Goal: Transaction & Acquisition: Book appointment/travel/reservation

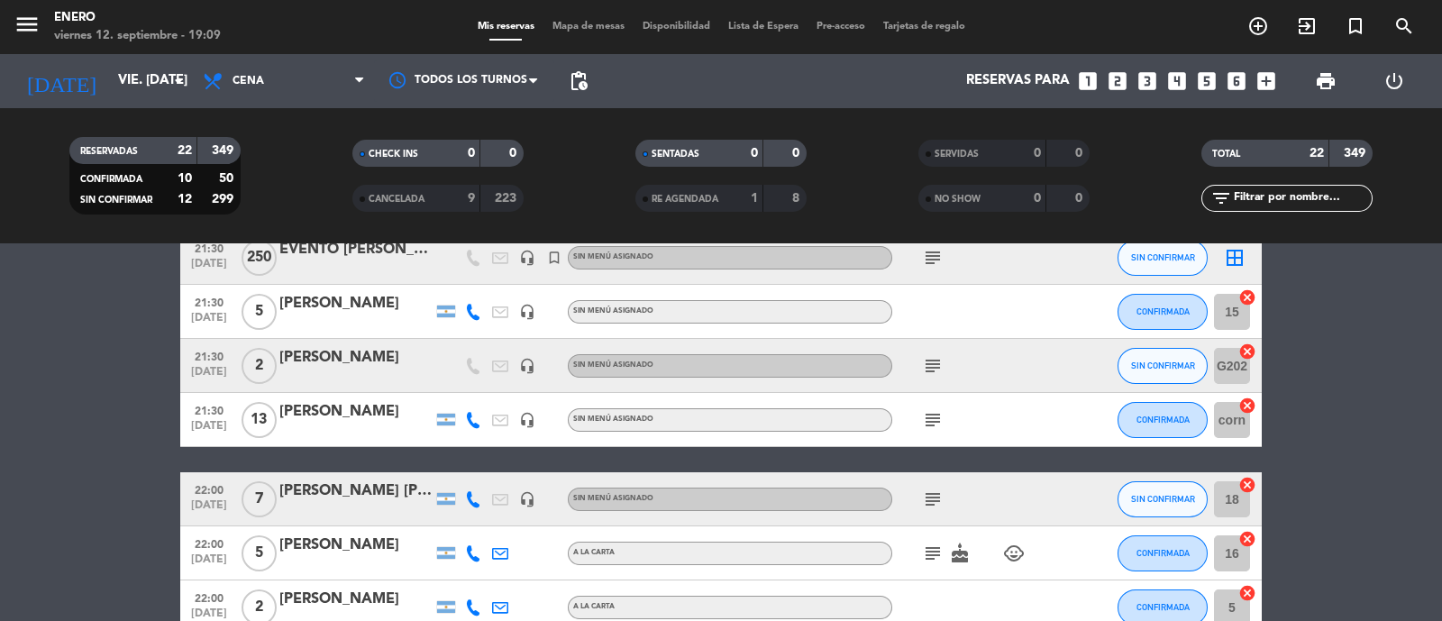
scroll to position [1014, 0]
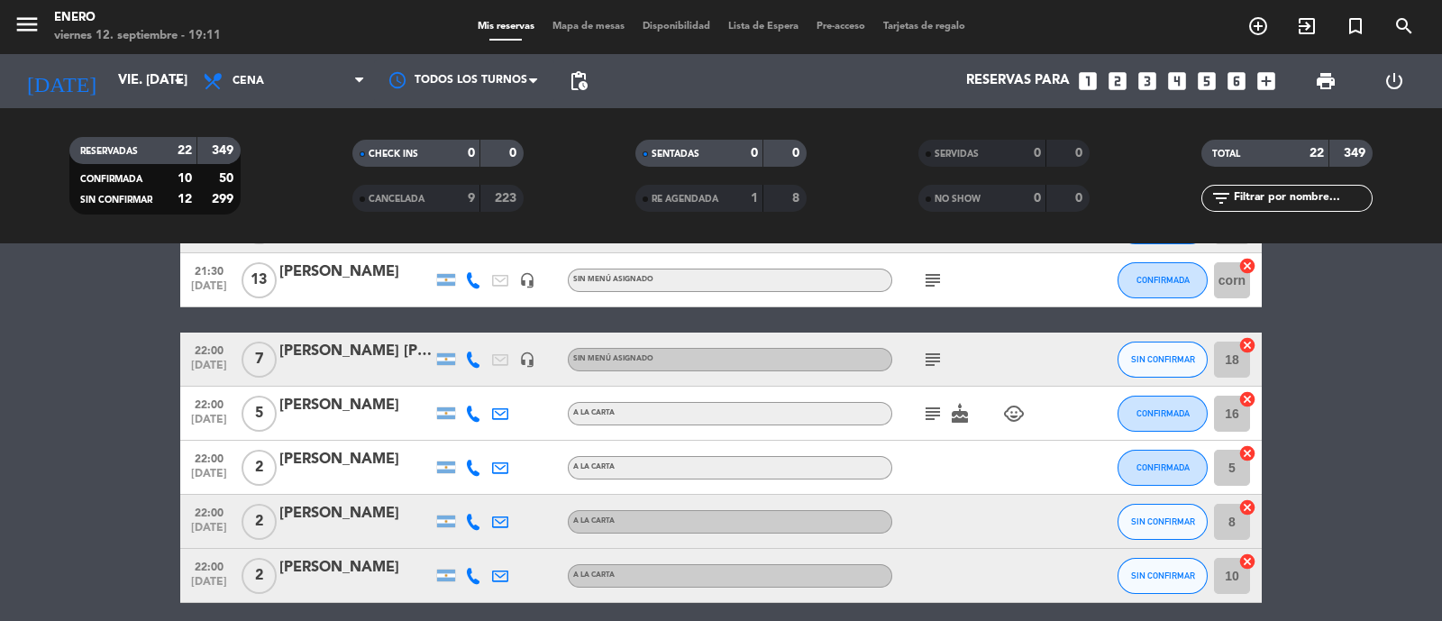
click at [1176, 78] on icon "looks_4" at bounding box center [1177, 80] width 23 height 23
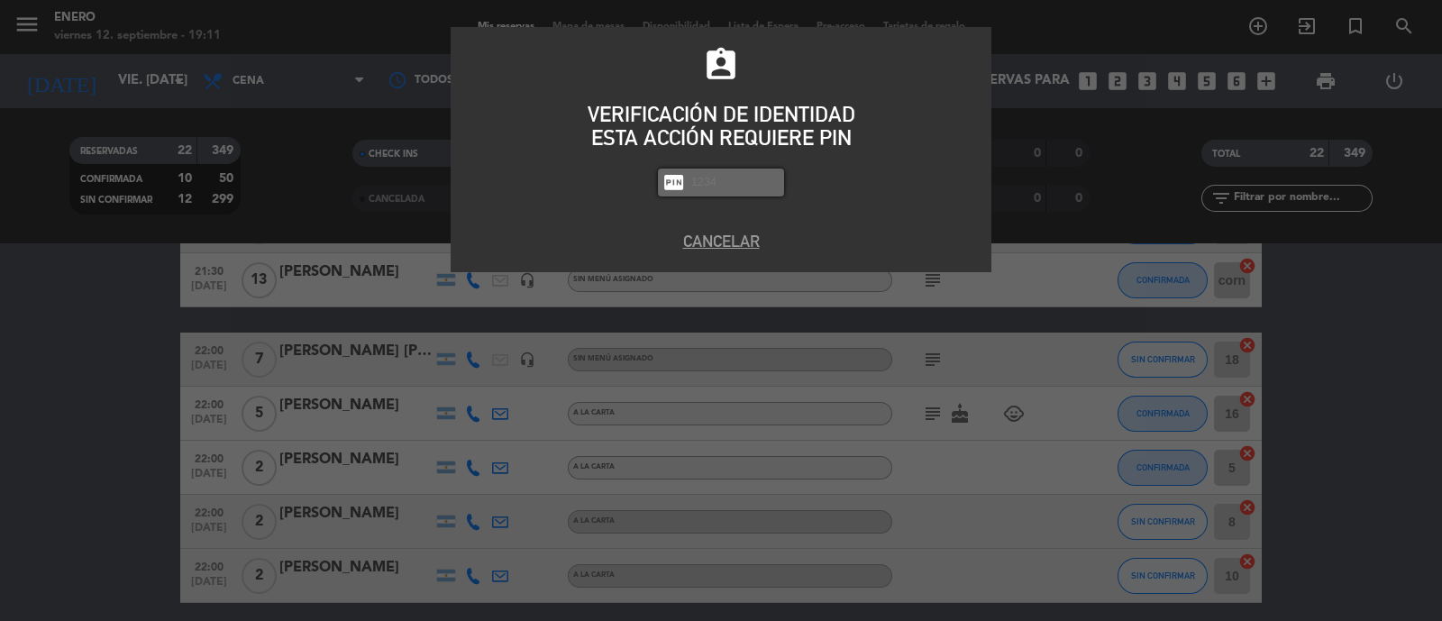
click at [742, 188] on input "text" at bounding box center [735, 182] width 90 height 21
type input "6082"
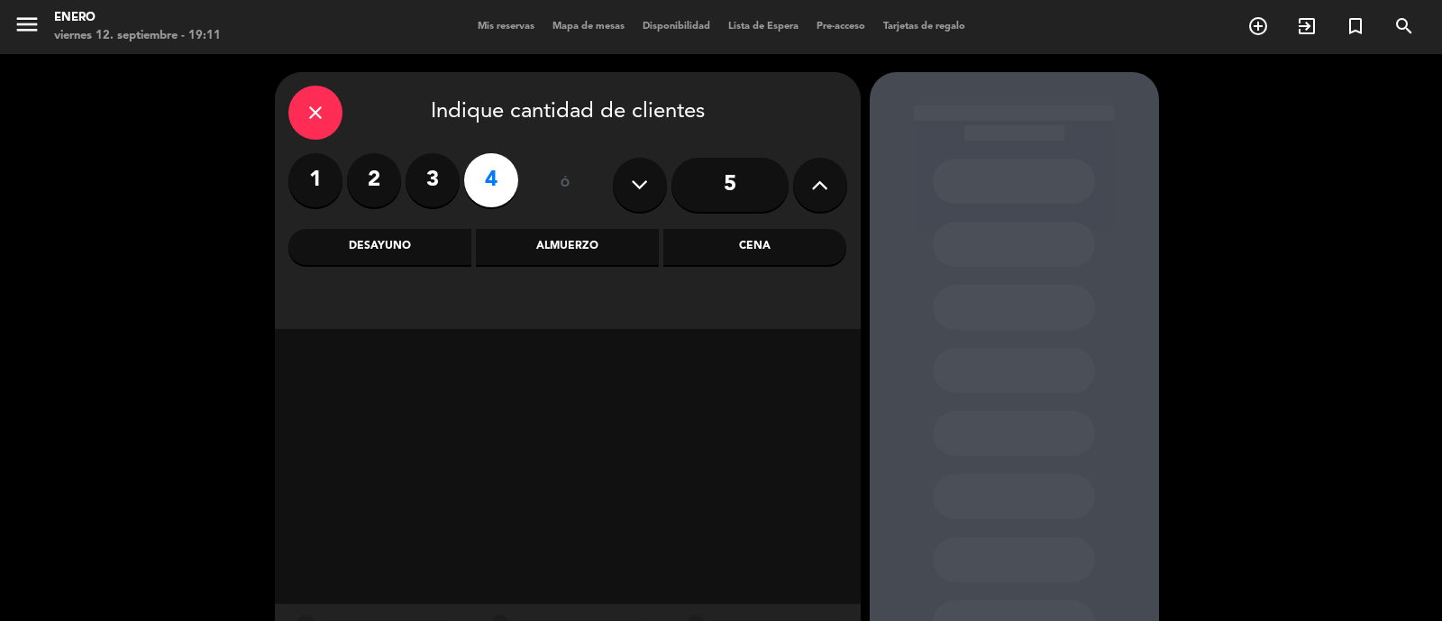
click at [768, 241] on div "Cena" at bounding box center [755, 247] width 183 height 36
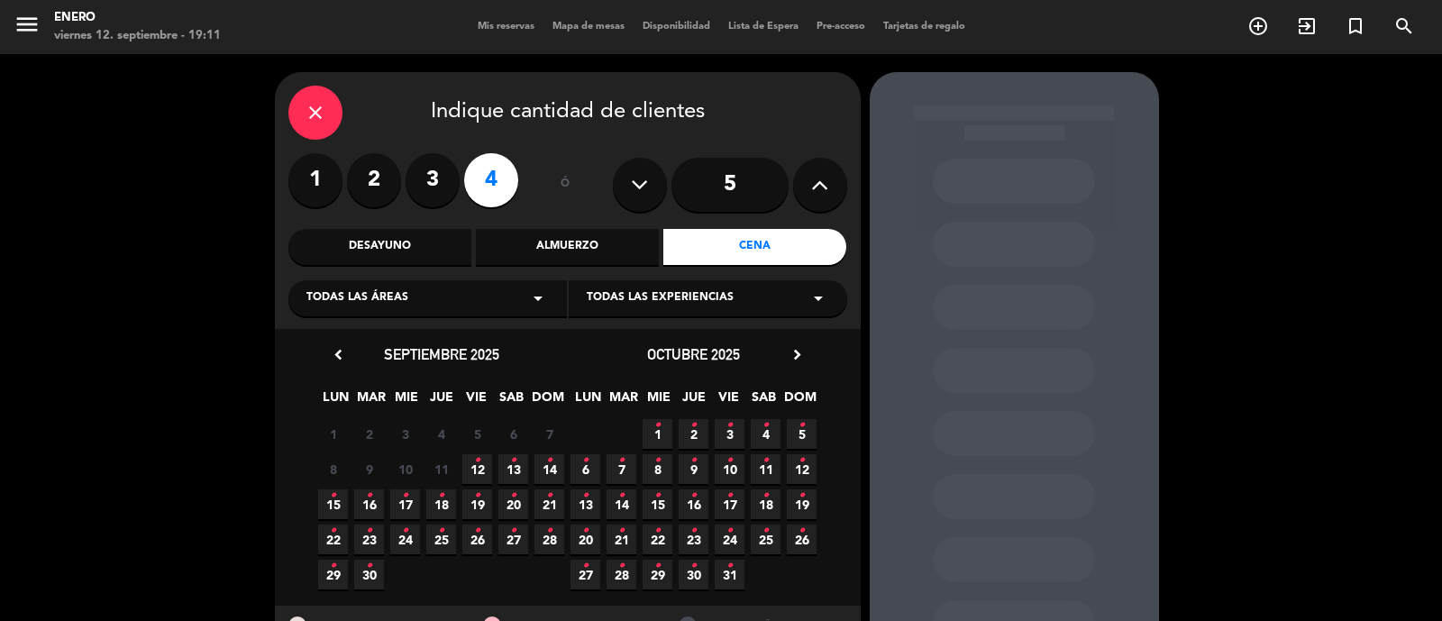
click at [469, 478] on span "12 •" at bounding box center [477, 469] width 30 height 30
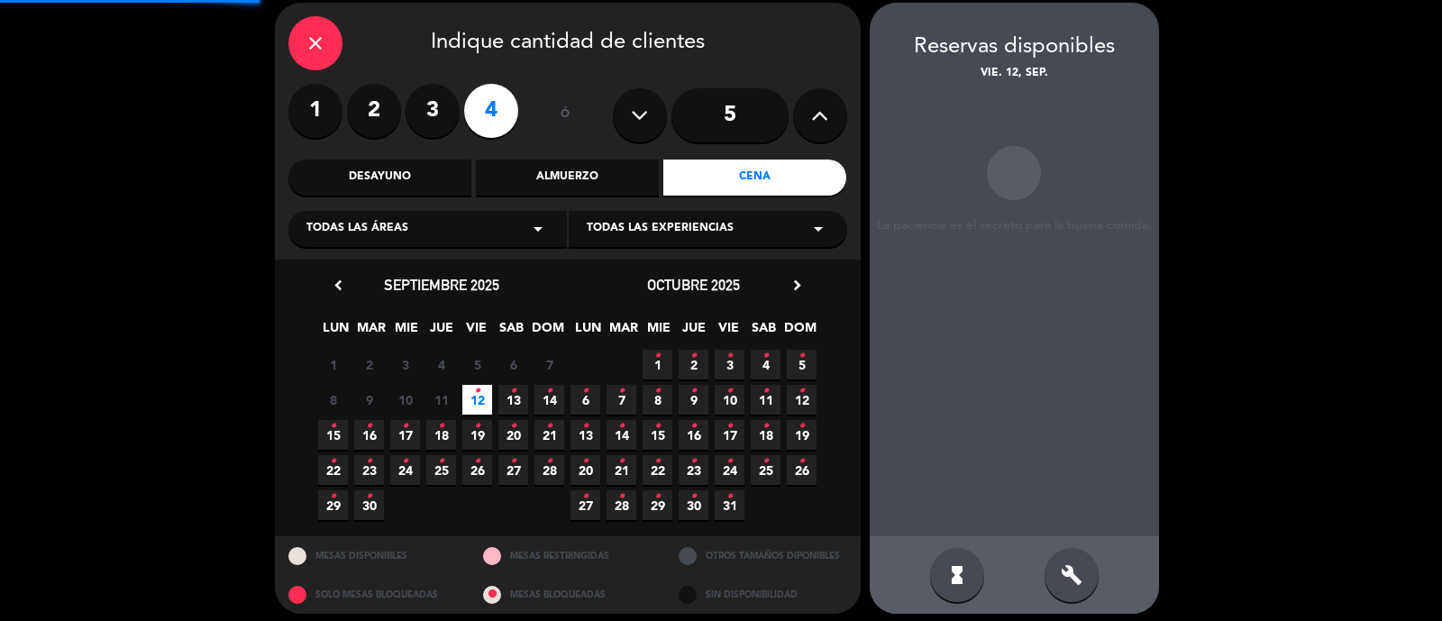
scroll to position [72, 0]
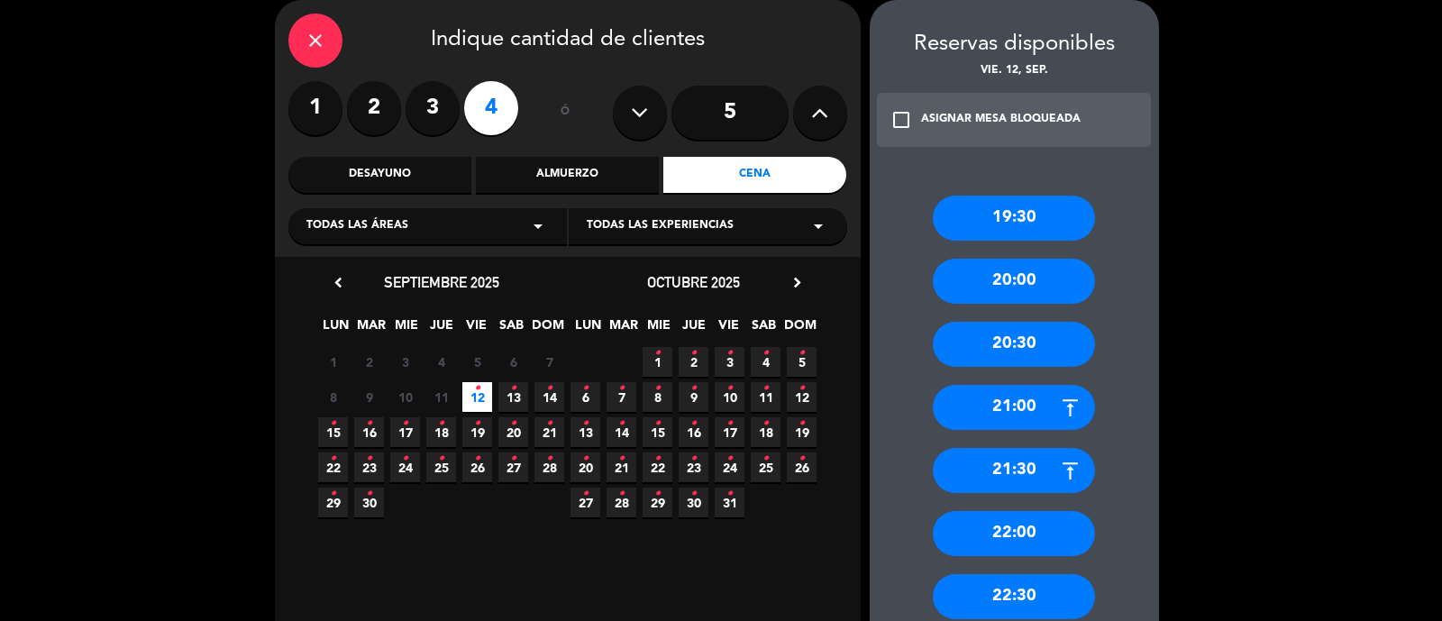
click at [1015, 529] on div "22:00" at bounding box center [1014, 533] width 162 height 45
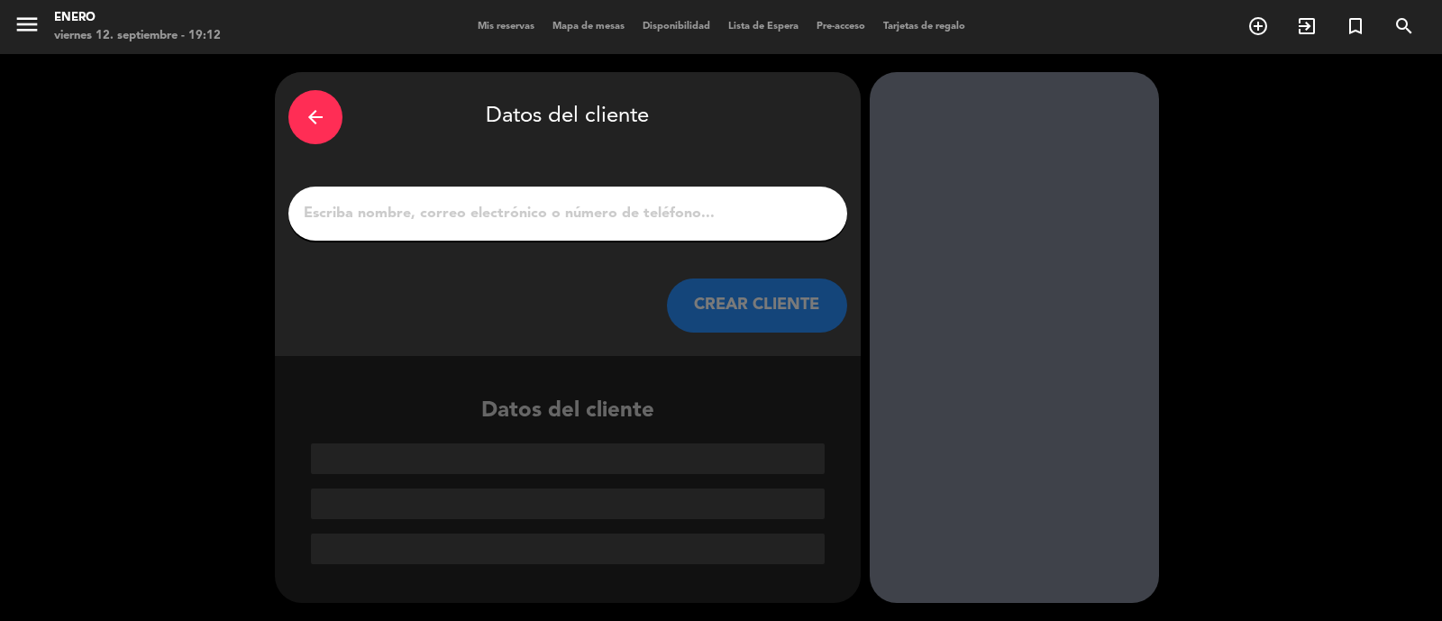
click at [549, 221] on input "1" at bounding box center [568, 213] width 532 height 25
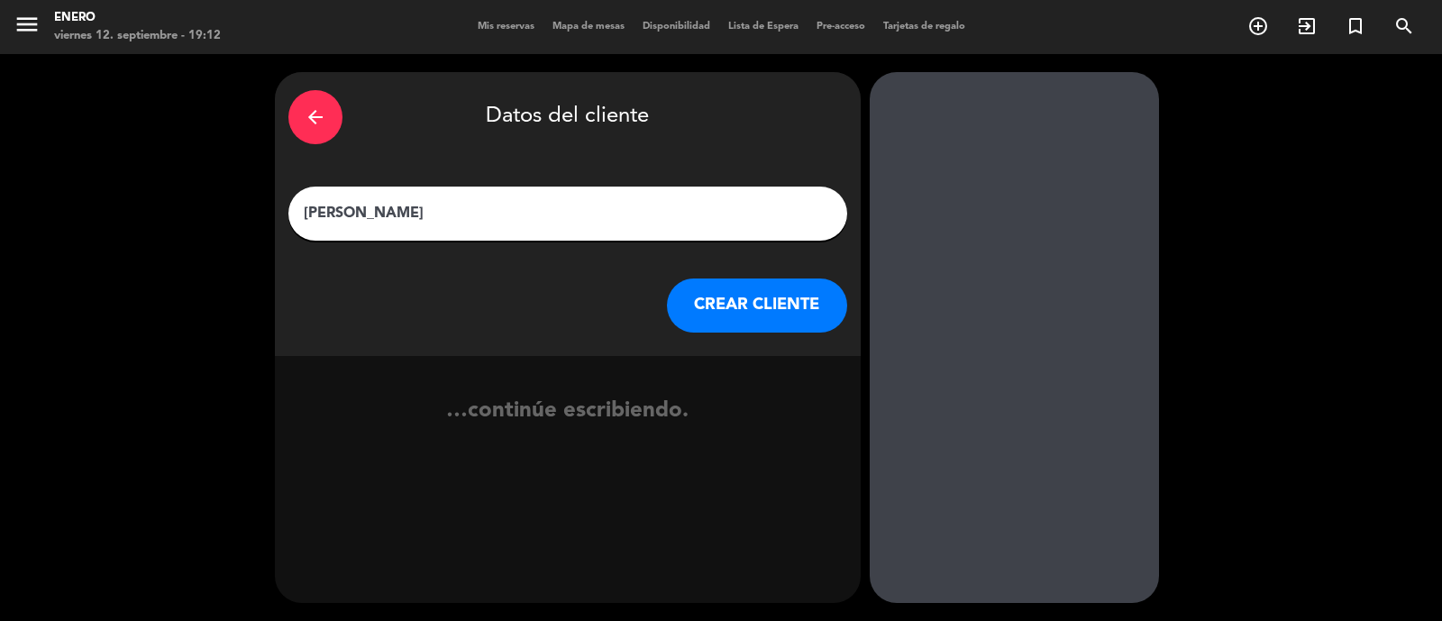
type input "[PERSON_NAME]"
click at [796, 317] on button "CREAR CLIENTE" at bounding box center [757, 306] width 180 height 54
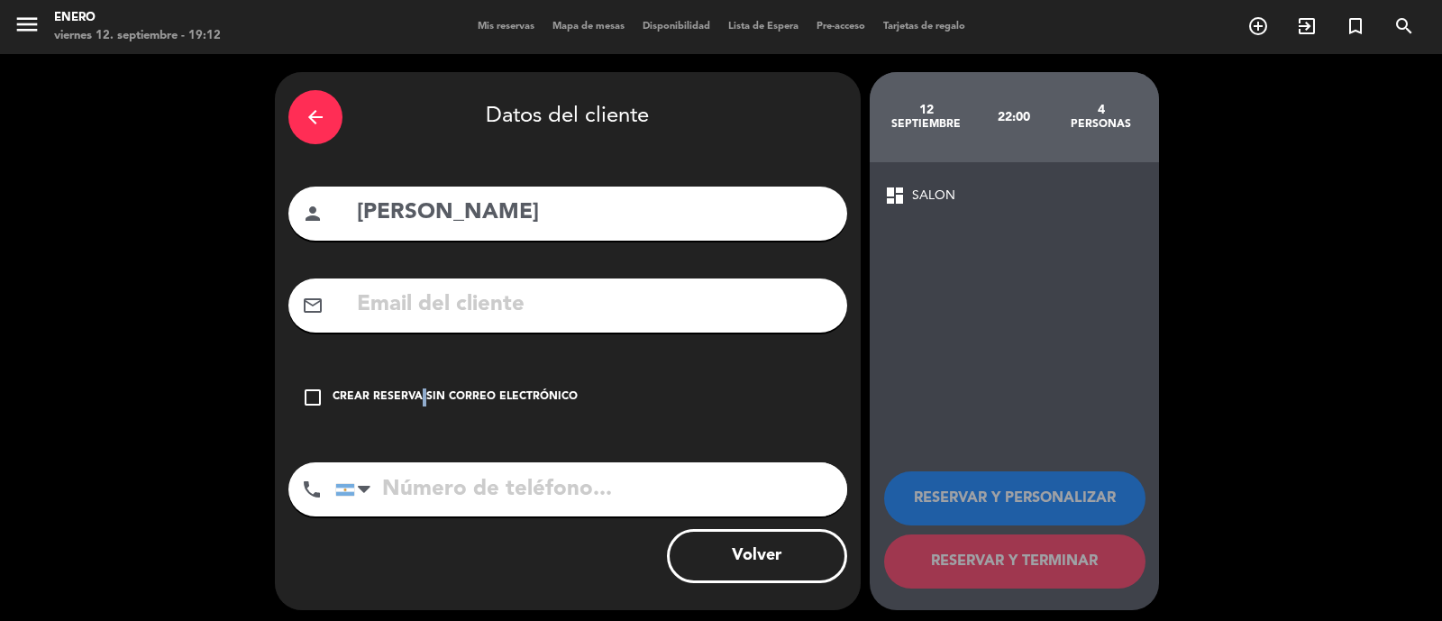
click at [416, 398] on div "Crear reserva sin correo electrónico" at bounding box center [455, 398] width 245 height 18
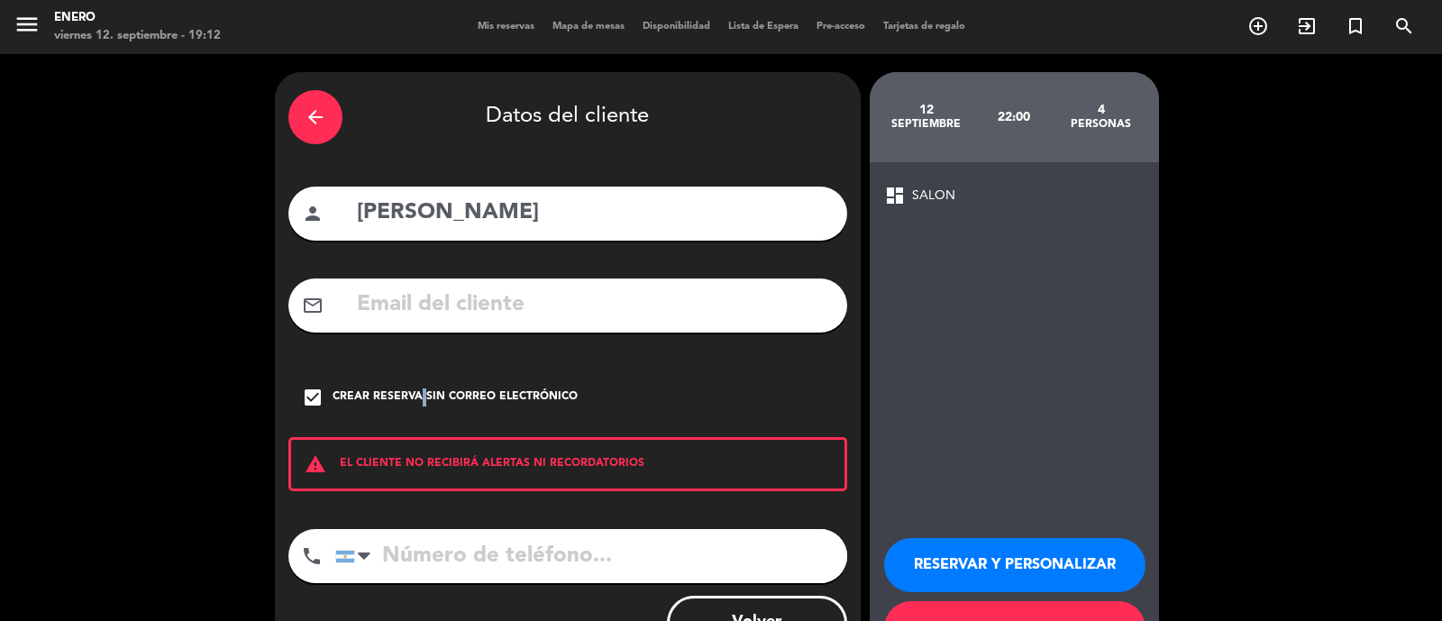
drag, startPoint x: 976, startPoint y: 560, endPoint x: 1359, endPoint y: 577, distance: 383.5
click at [976, 559] on button "RESERVAR Y PERSONALIZAR" at bounding box center [1014, 565] width 261 height 54
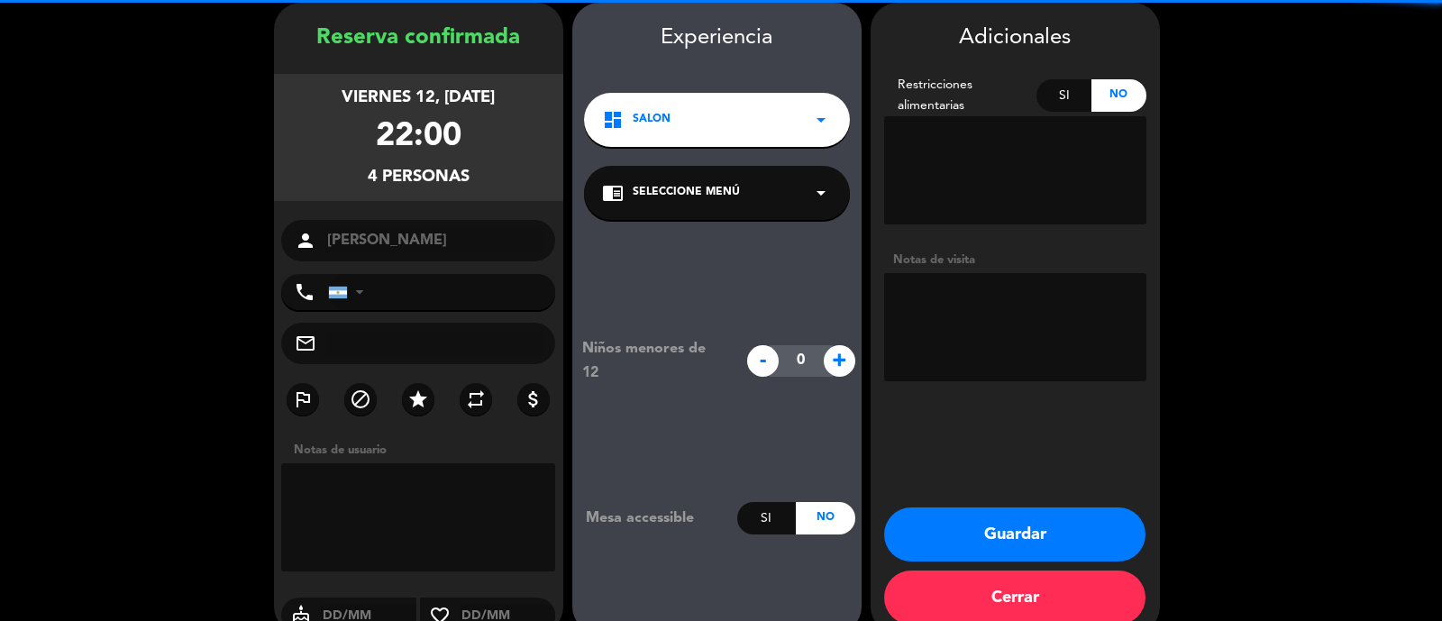
scroll to position [72, 0]
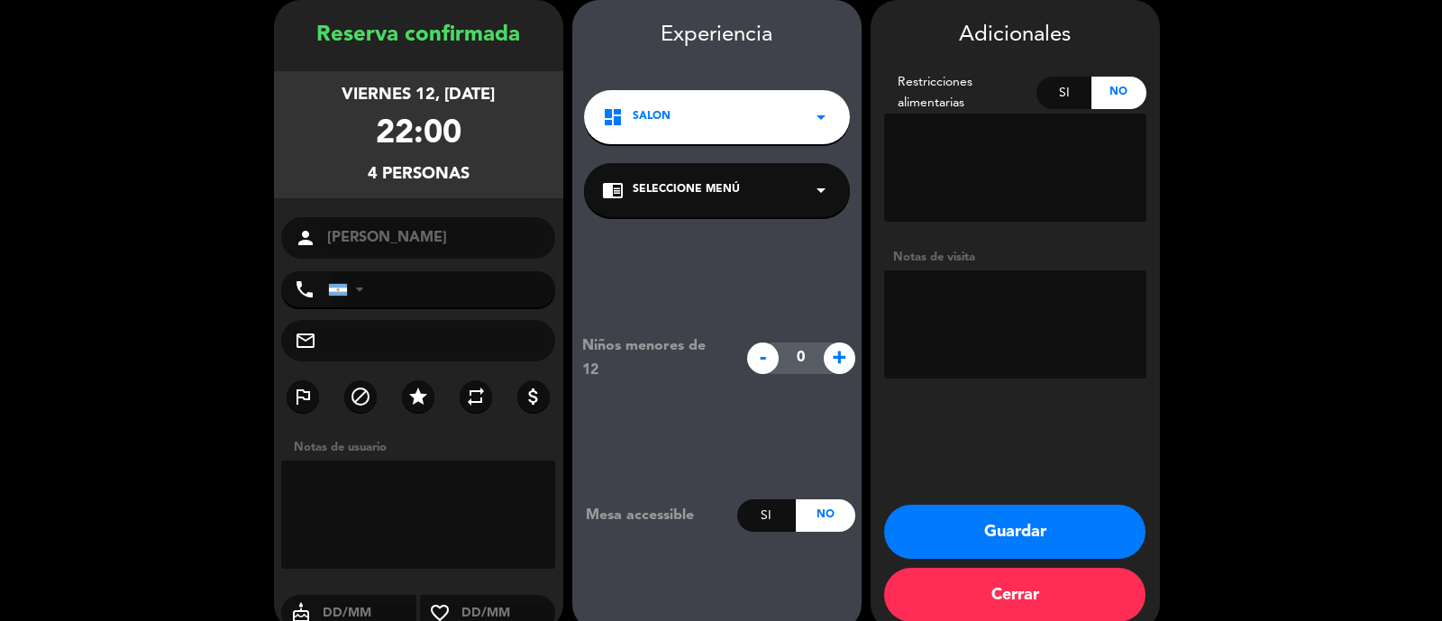
click at [998, 331] on textarea at bounding box center [1015, 324] width 262 height 108
type textarea "M"
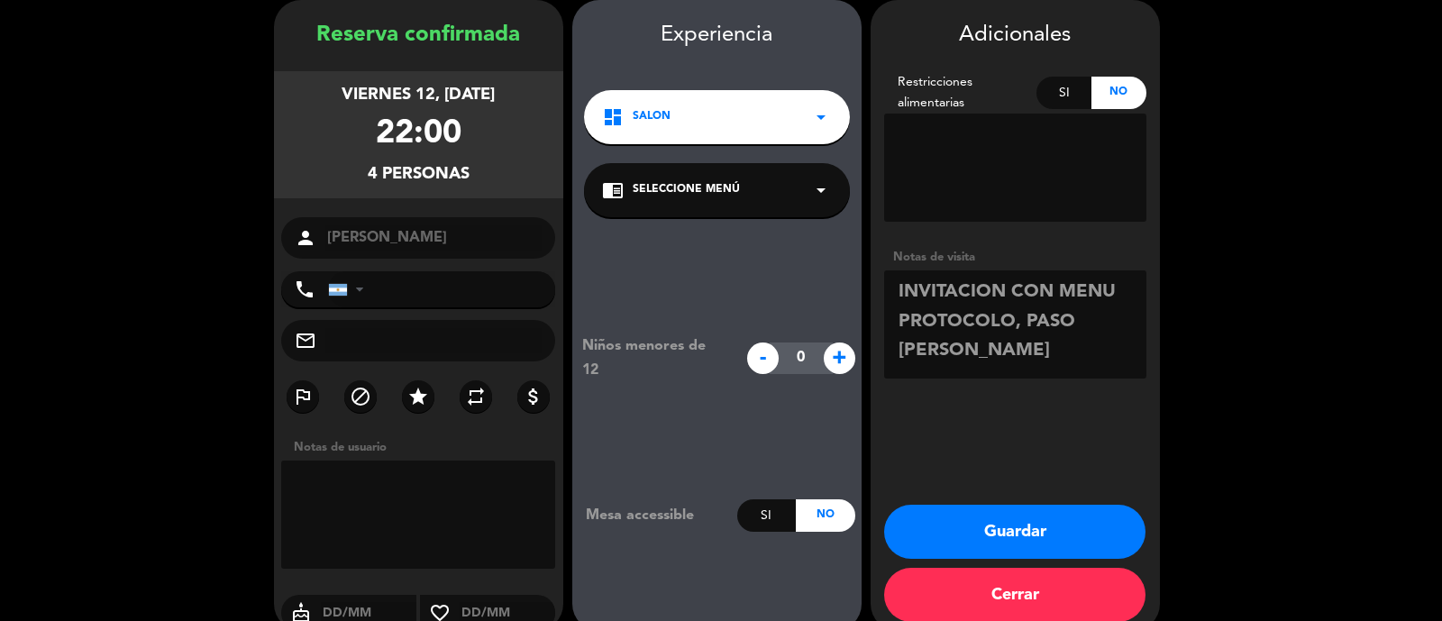
drag, startPoint x: 904, startPoint y: 290, endPoint x: 916, endPoint y: 288, distance: 12.0
click at [916, 289] on textarea at bounding box center [1015, 324] width 262 height 108
drag, startPoint x: 899, startPoint y: 291, endPoint x: 966, endPoint y: 357, distance: 93.7
click at [966, 357] on textarea at bounding box center [1015, 324] width 262 height 108
type textarea "INVITACION CON MENU PROTOCOLO, PASO [PERSON_NAME]"
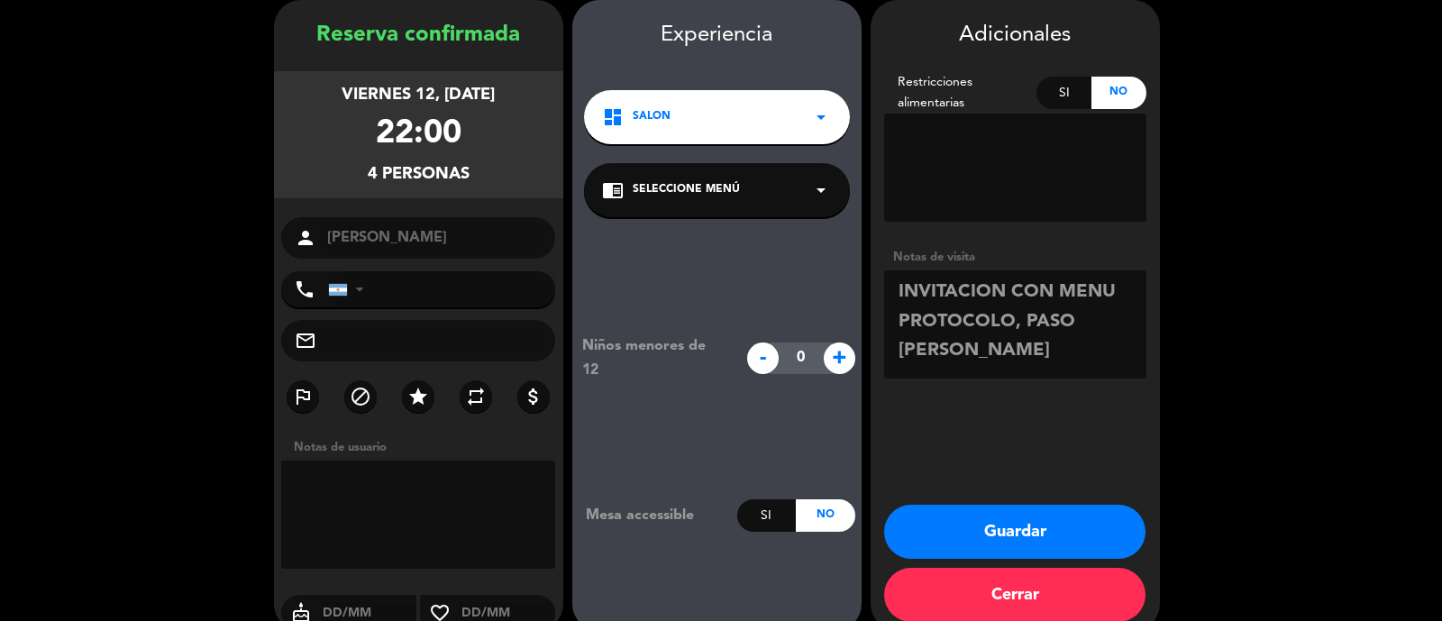
click at [1053, 541] on button "Guardar" at bounding box center [1014, 532] width 261 height 54
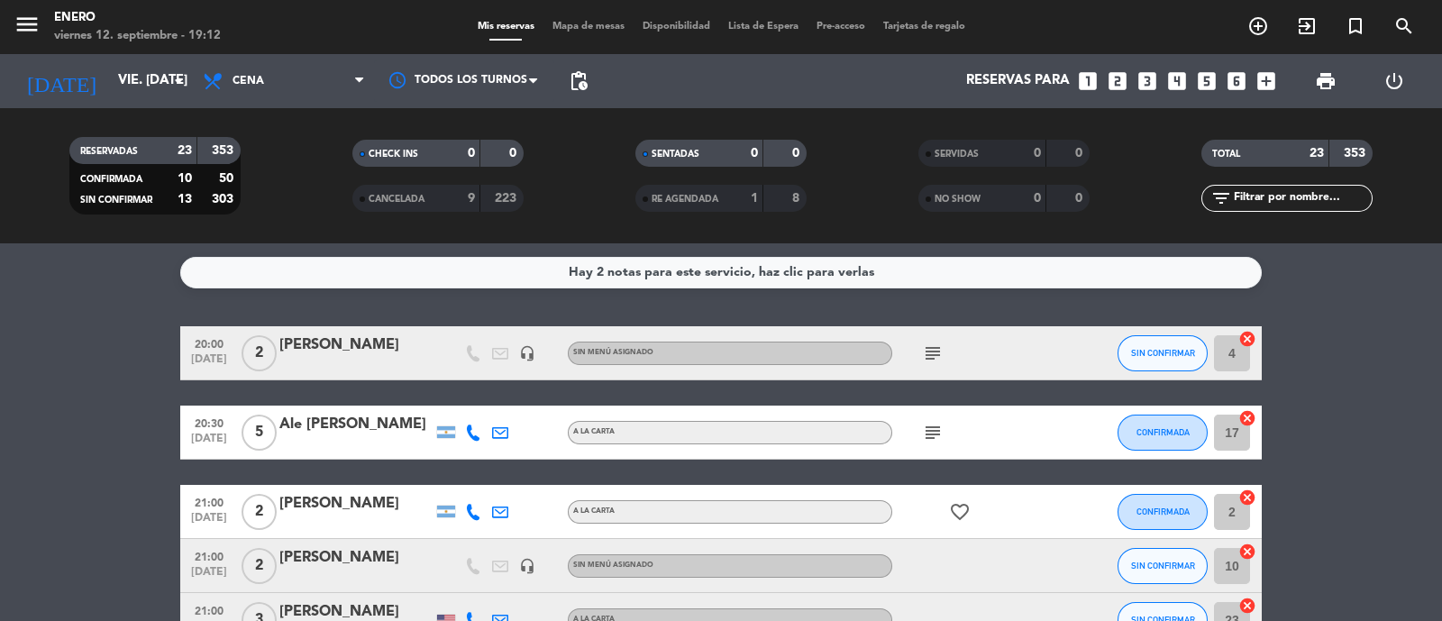
click at [1122, 79] on icon "looks_two" at bounding box center [1117, 80] width 23 height 23
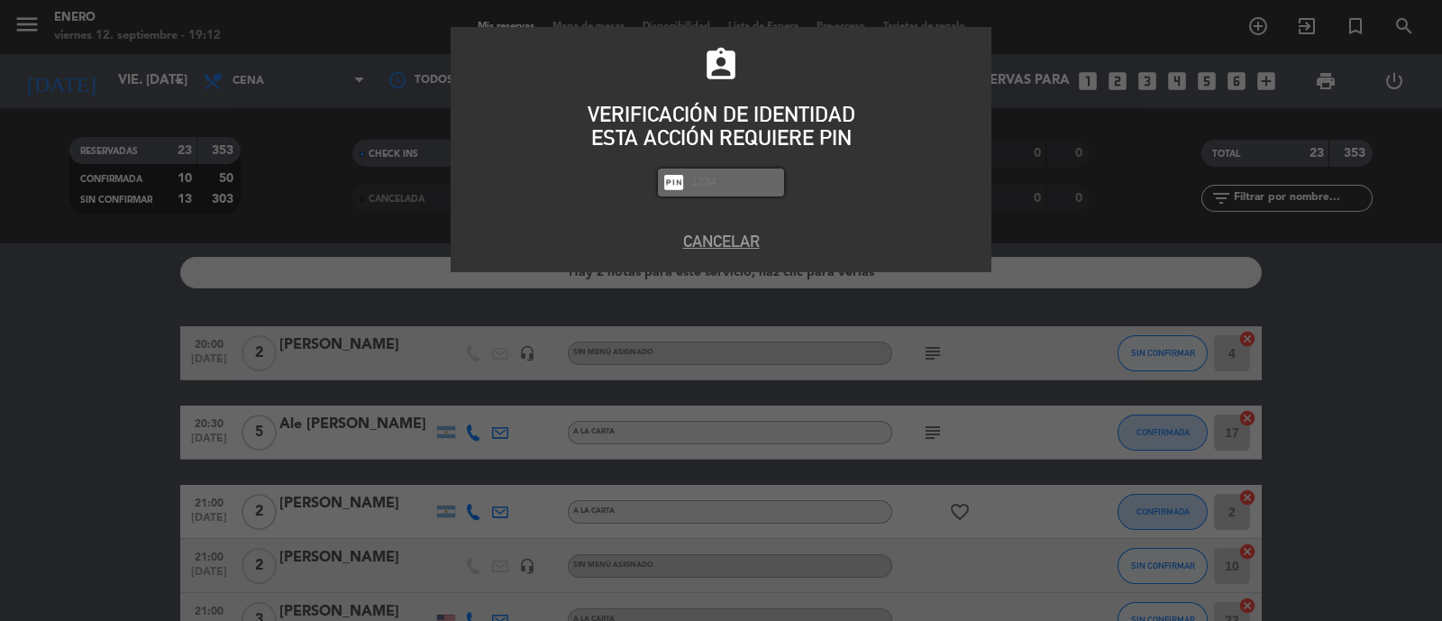
click at [739, 188] on input "text" at bounding box center [735, 182] width 90 height 21
type input "6"
type input "6082"
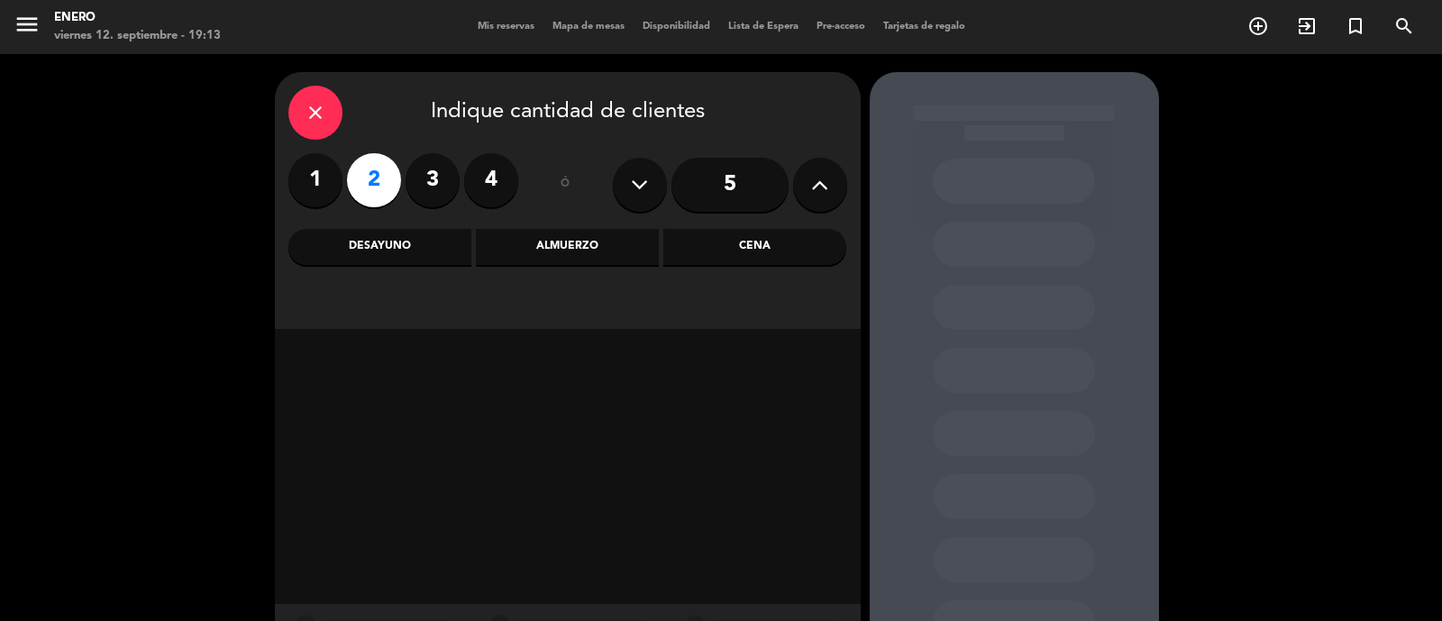
click at [751, 252] on div "Cena" at bounding box center [755, 247] width 183 height 36
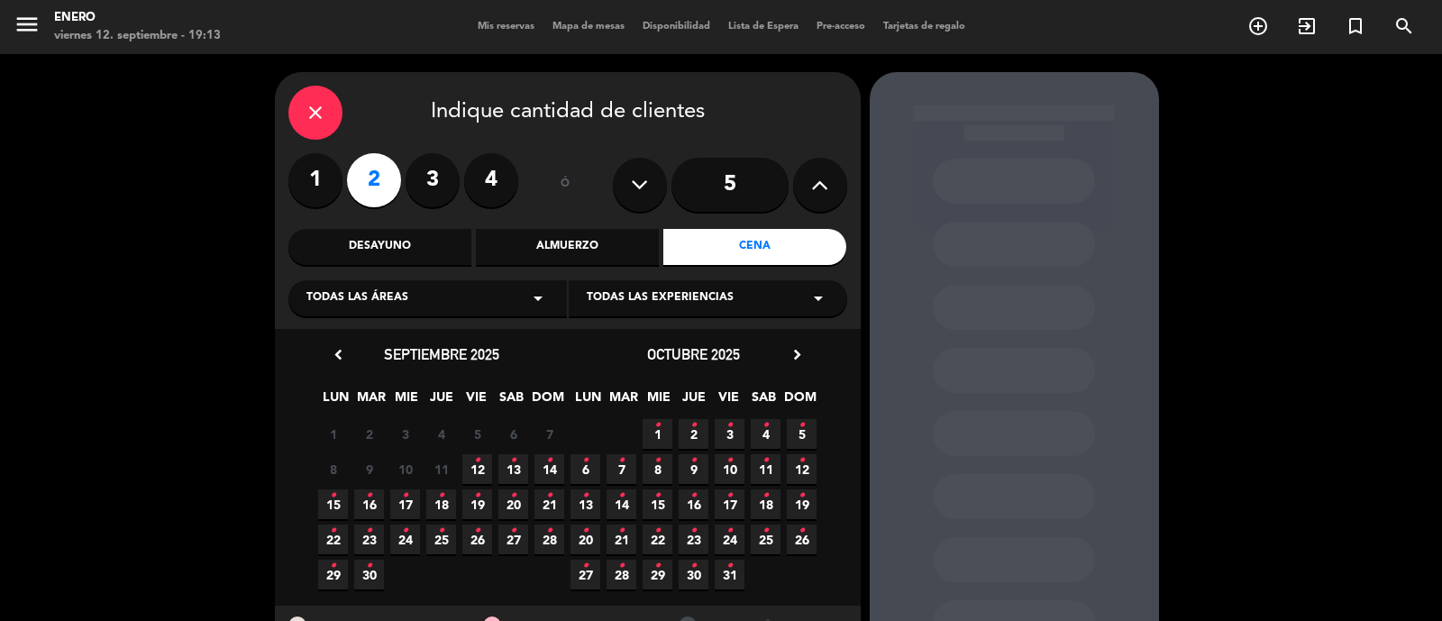
click at [483, 471] on span "12 •" at bounding box center [477, 469] width 30 height 30
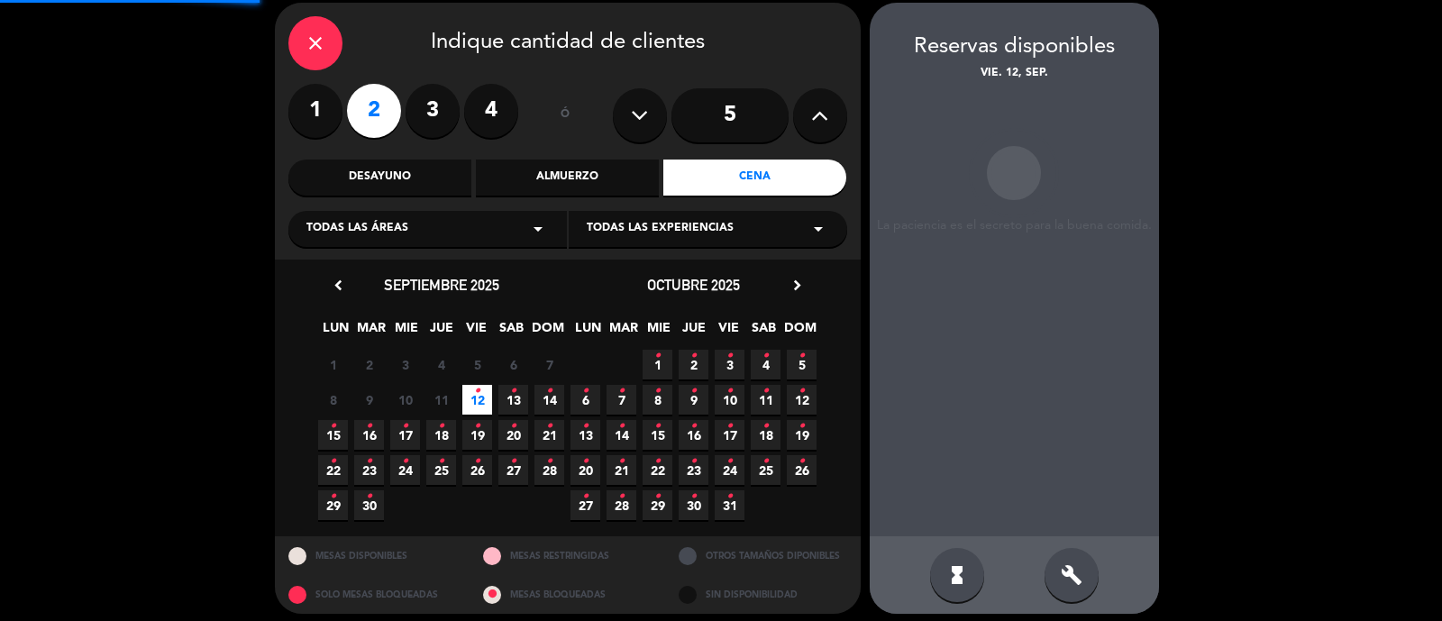
scroll to position [72, 0]
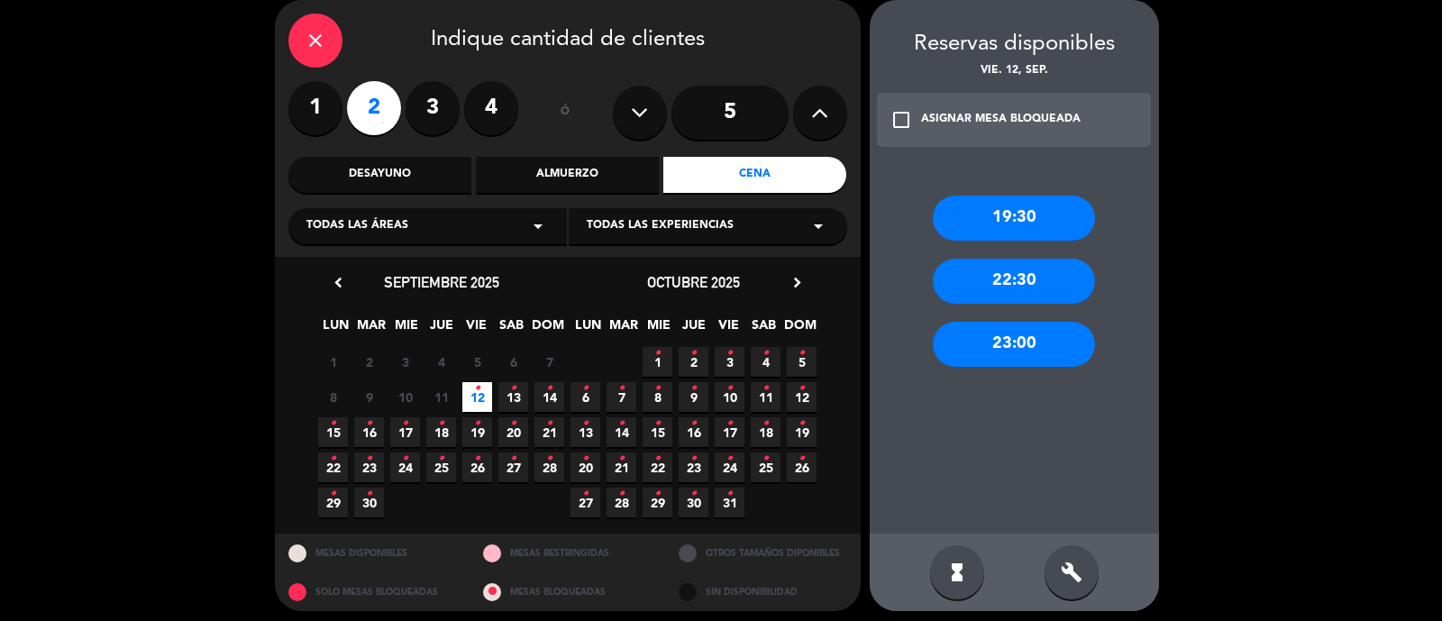
click at [1067, 556] on div "build" at bounding box center [1072, 572] width 54 height 54
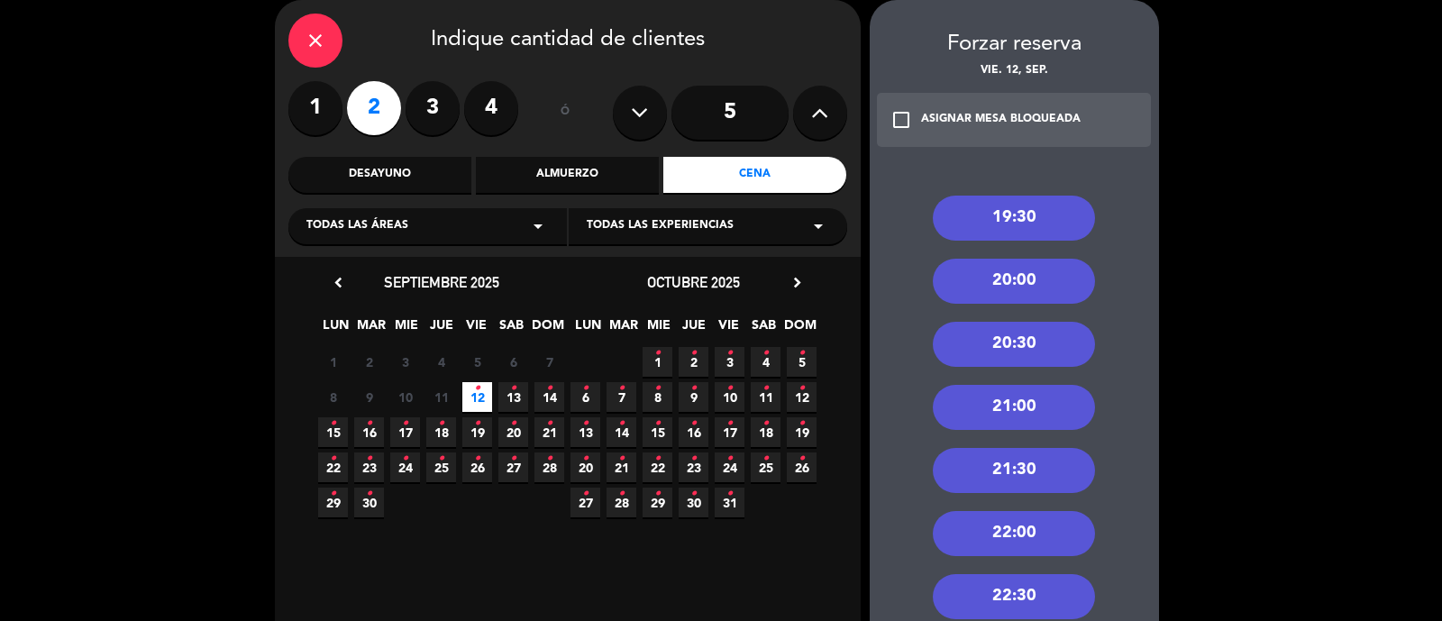
click at [1035, 535] on div "22:00" at bounding box center [1014, 533] width 162 height 45
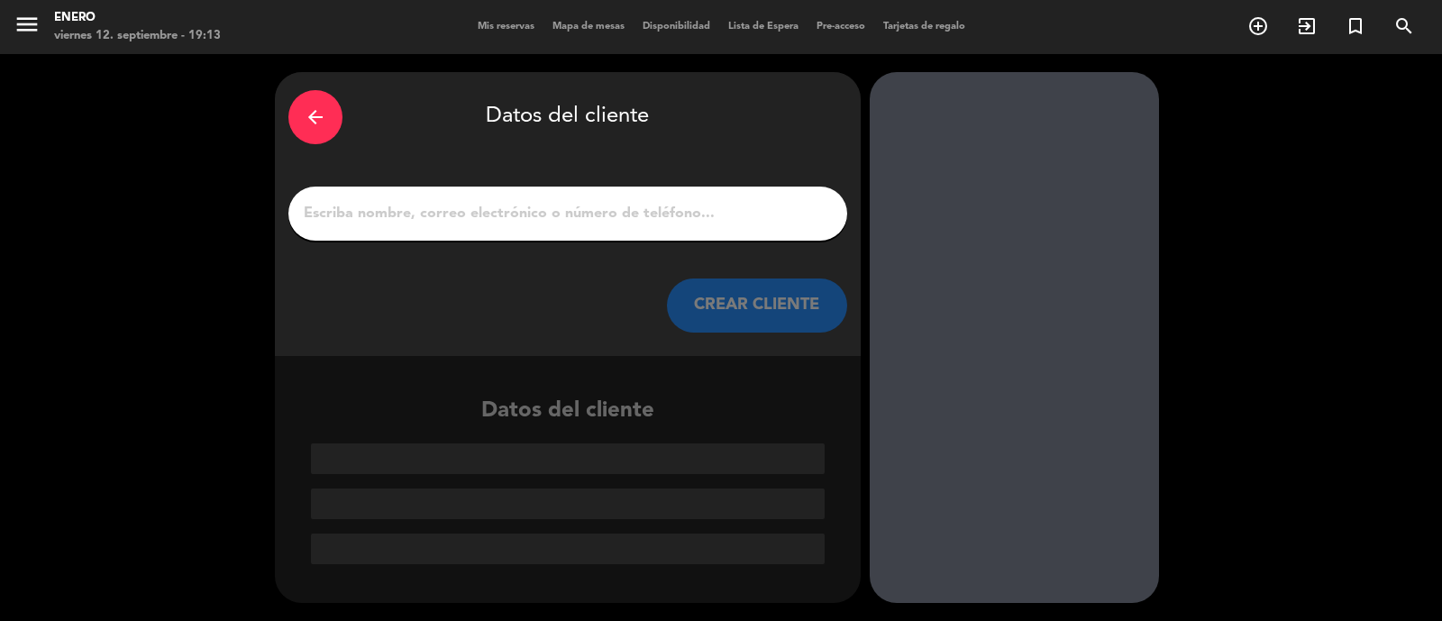
click at [391, 215] on input "1" at bounding box center [568, 213] width 532 height 25
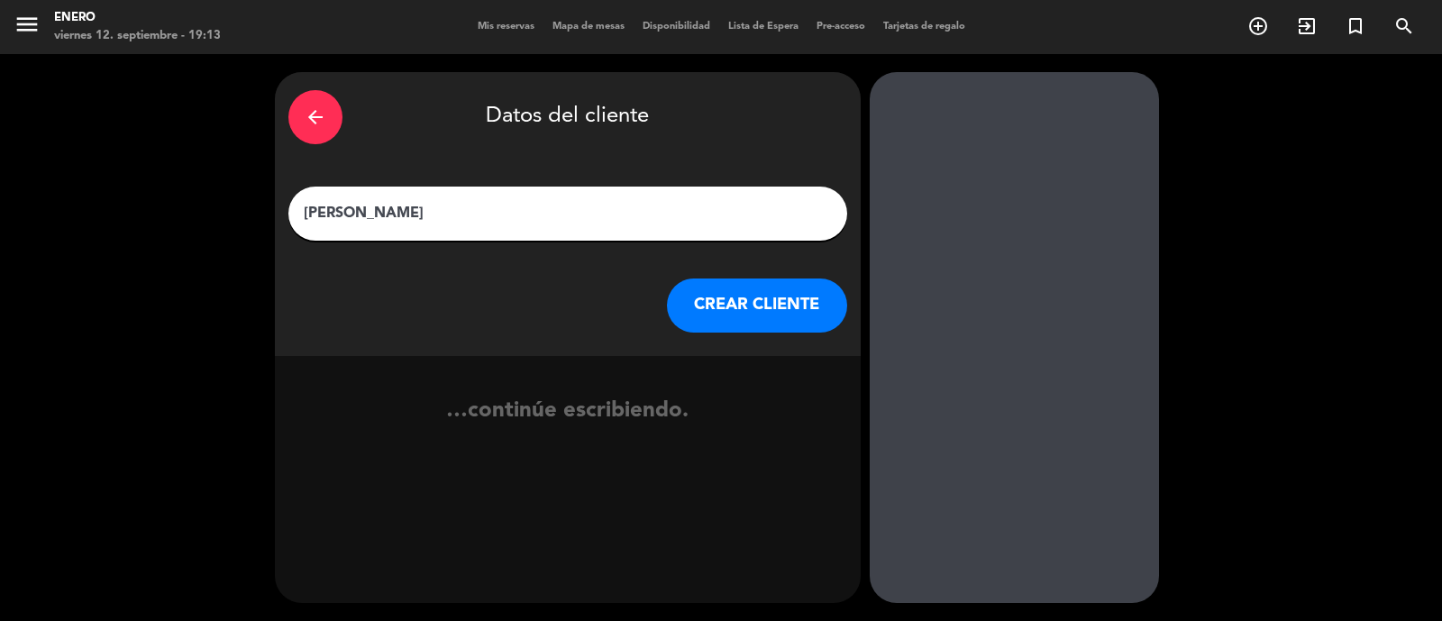
type input "[PERSON_NAME]"
click at [722, 297] on button "CREAR CLIENTE" at bounding box center [757, 306] width 180 height 54
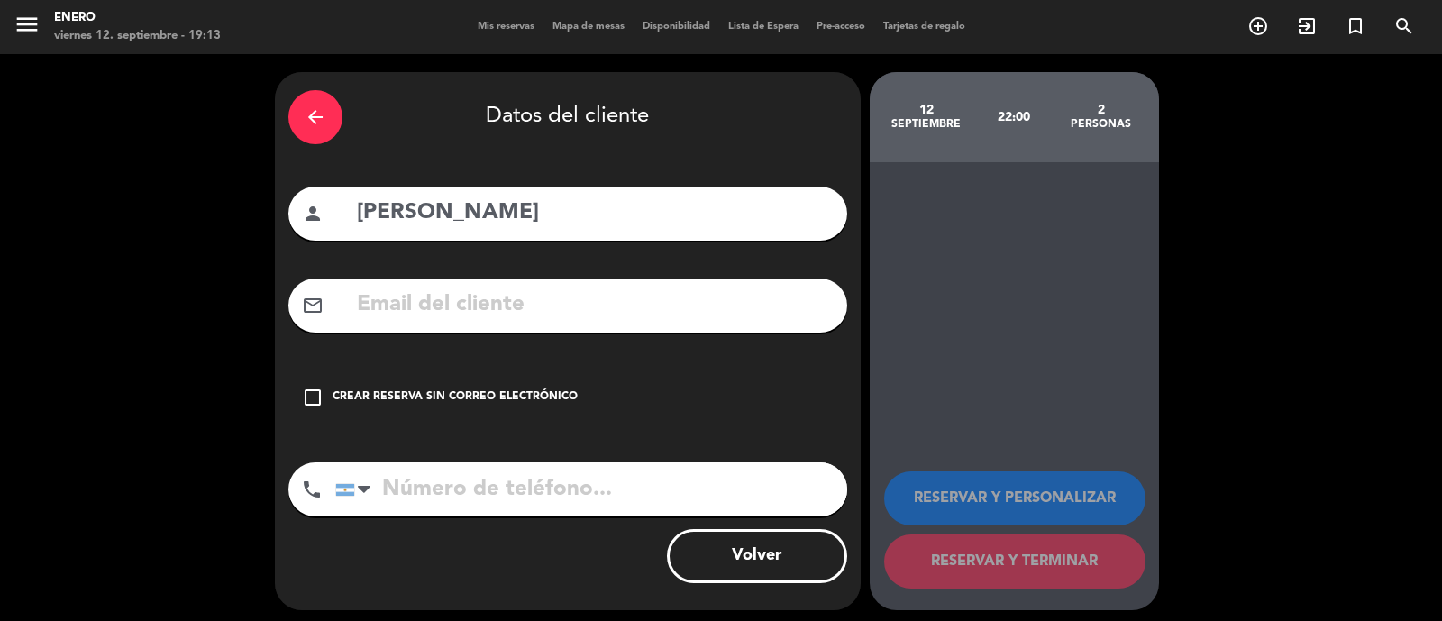
drag, startPoint x: 464, startPoint y: 380, endPoint x: 756, endPoint y: 396, distance: 292.5
click at [464, 380] on div "check_box_outline_blank Crear reserva sin correo electrónico" at bounding box center [567, 398] width 559 height 54
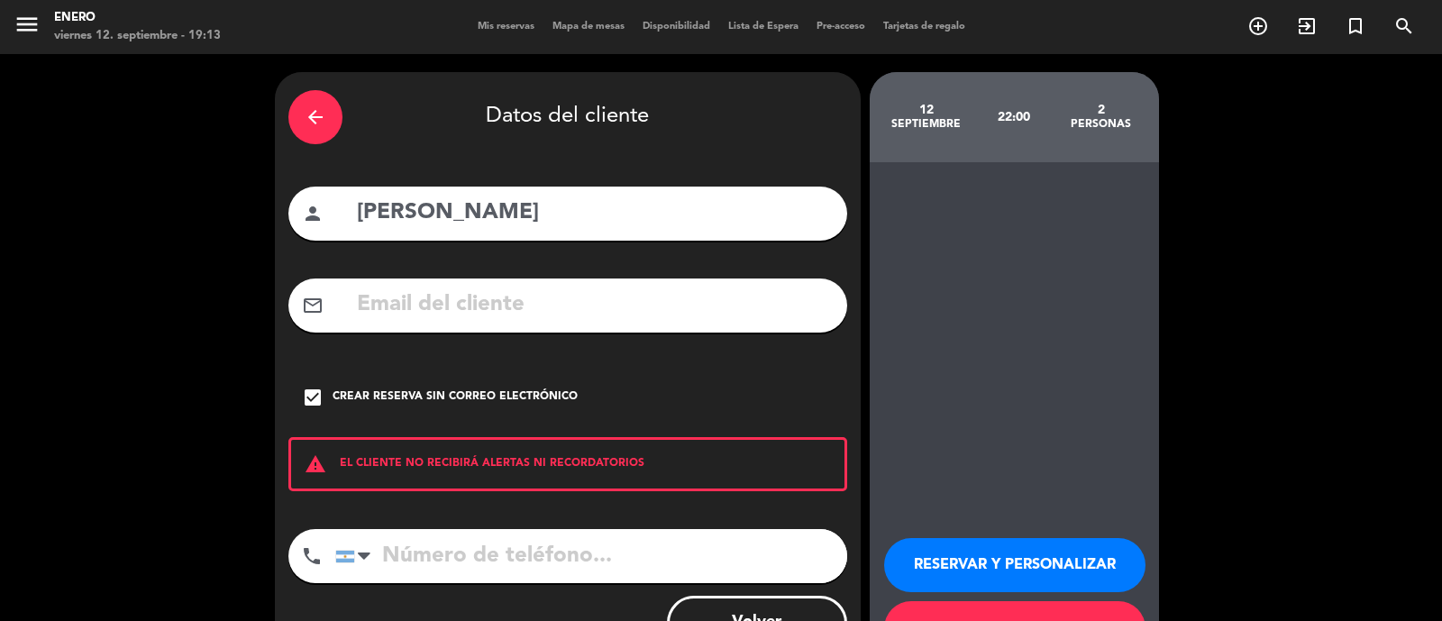
drag, startPoint x: 978, startPoint y: 553, endPoint x: 967, endPoint y: 545, distance: 13.0
click at [977, 554] on button "RESERVAR Y PERSONALIZAR" at bounding box center [1014, 565] width 261 height 54
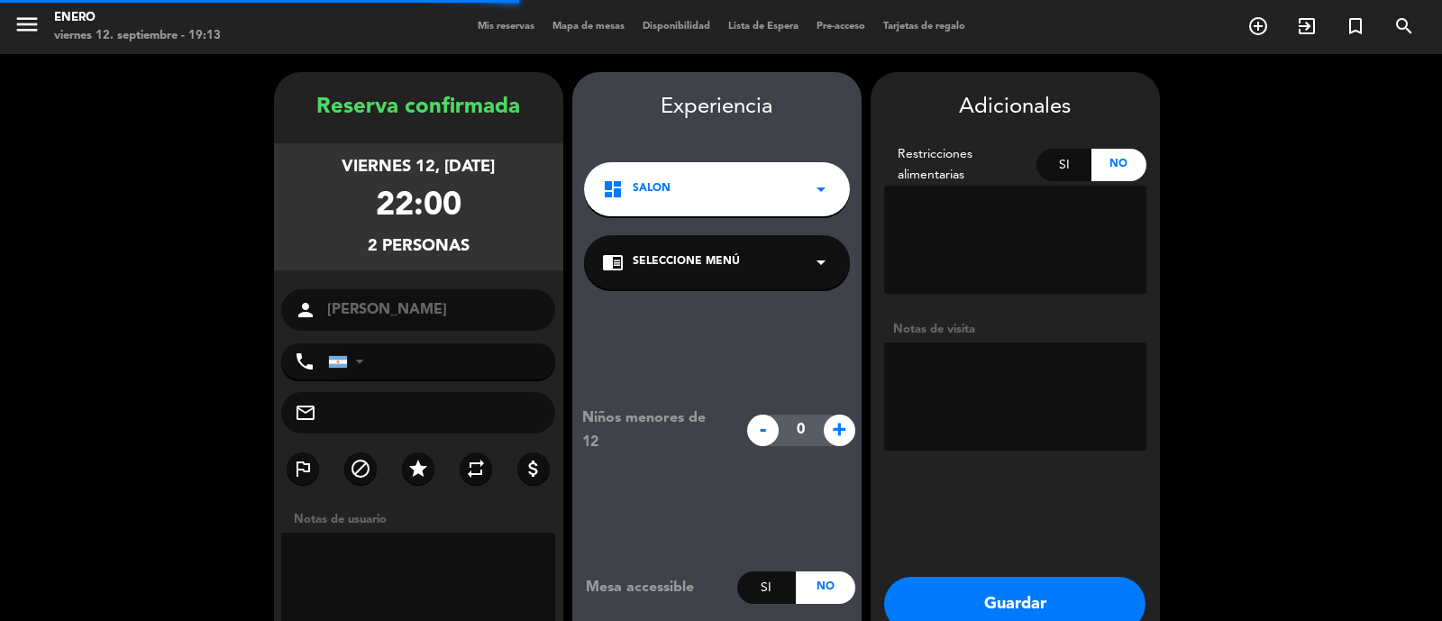
scroll to position [72, 0]
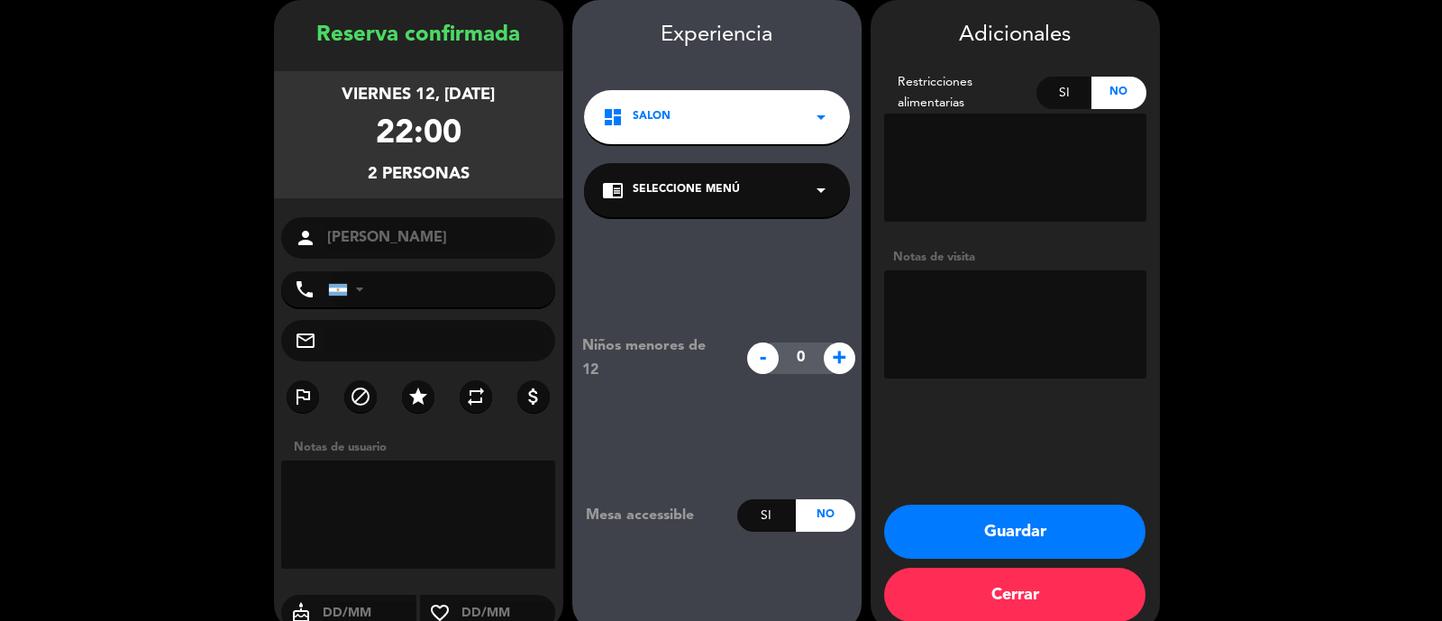
click at [952, 327] on textarea at bounding box center [1015, 324] width 262 height 108
paste textarea "INVITACION CON MENU PROTOCOLO, PASO [PERSON_NAME]"
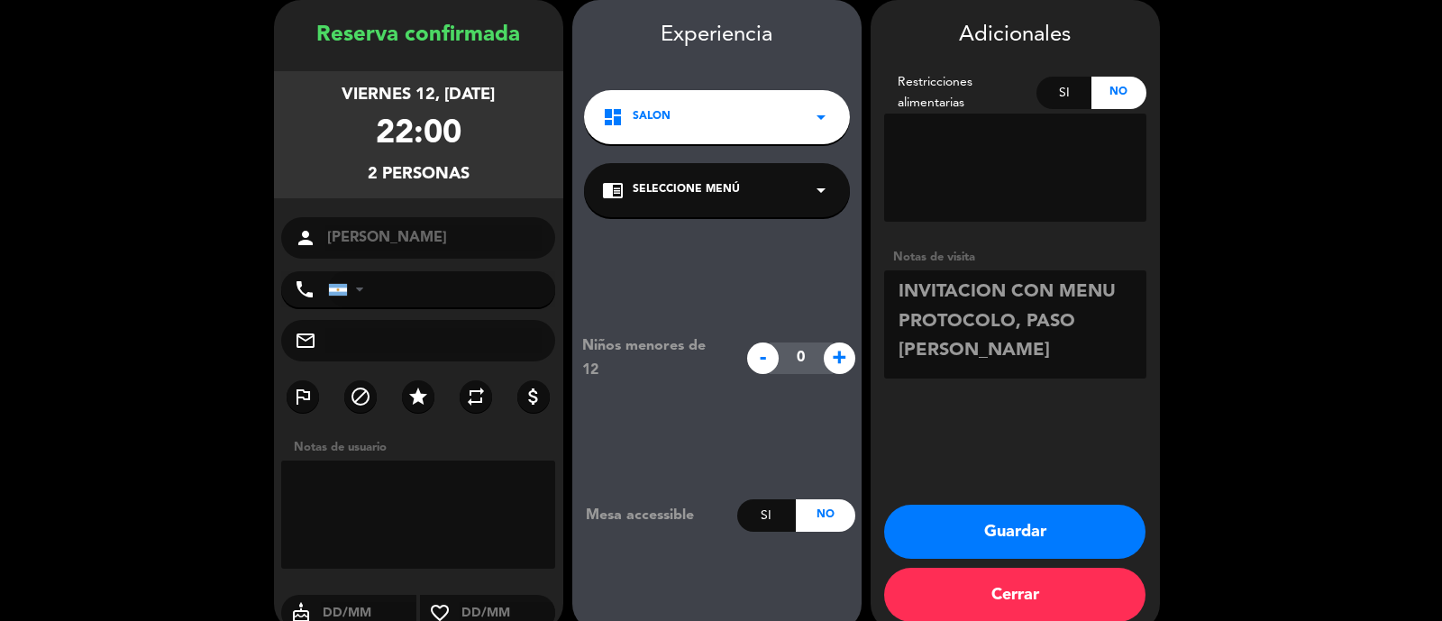
type textarea "INVITACION CON MENU PROTOCOLO, PASO [PERSON_NAME]"
click at [1053, 529] on button "Guardar" at bounding box center [1014, 532] width 261 height 54
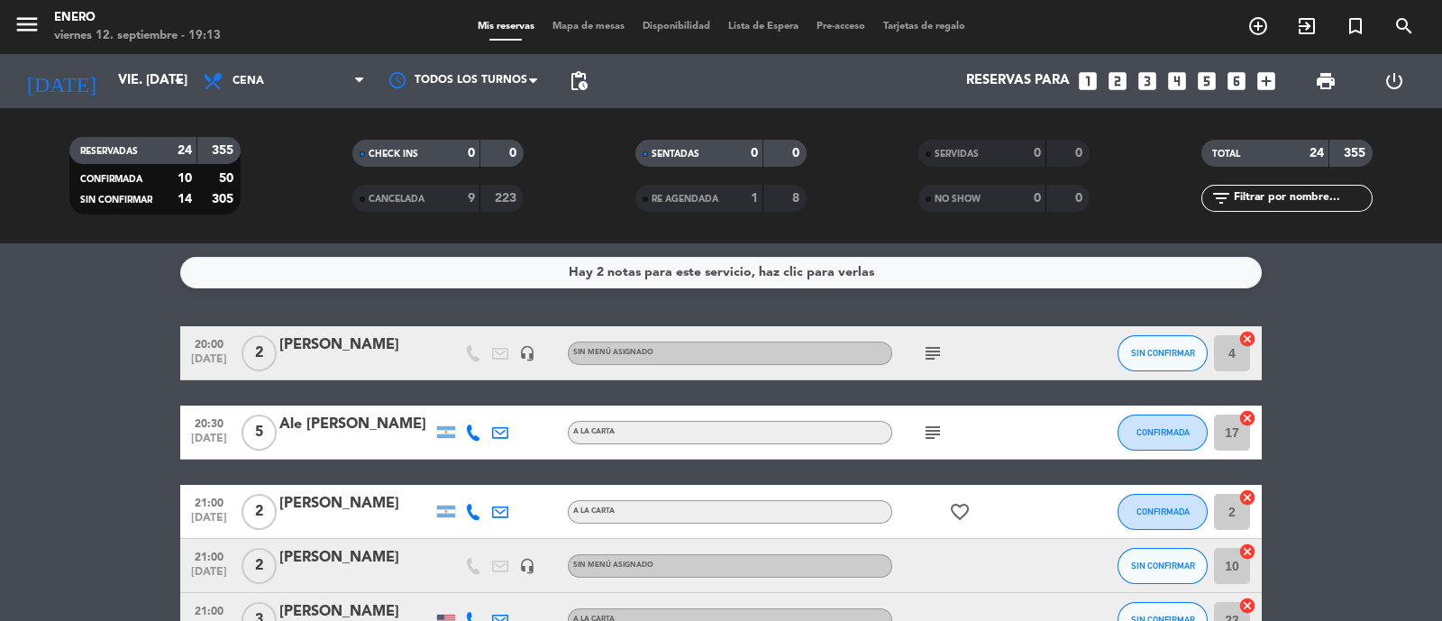
click at [1147, 80] on icon "looks_3" at bounding box center [1147, 80] width 23 height 23
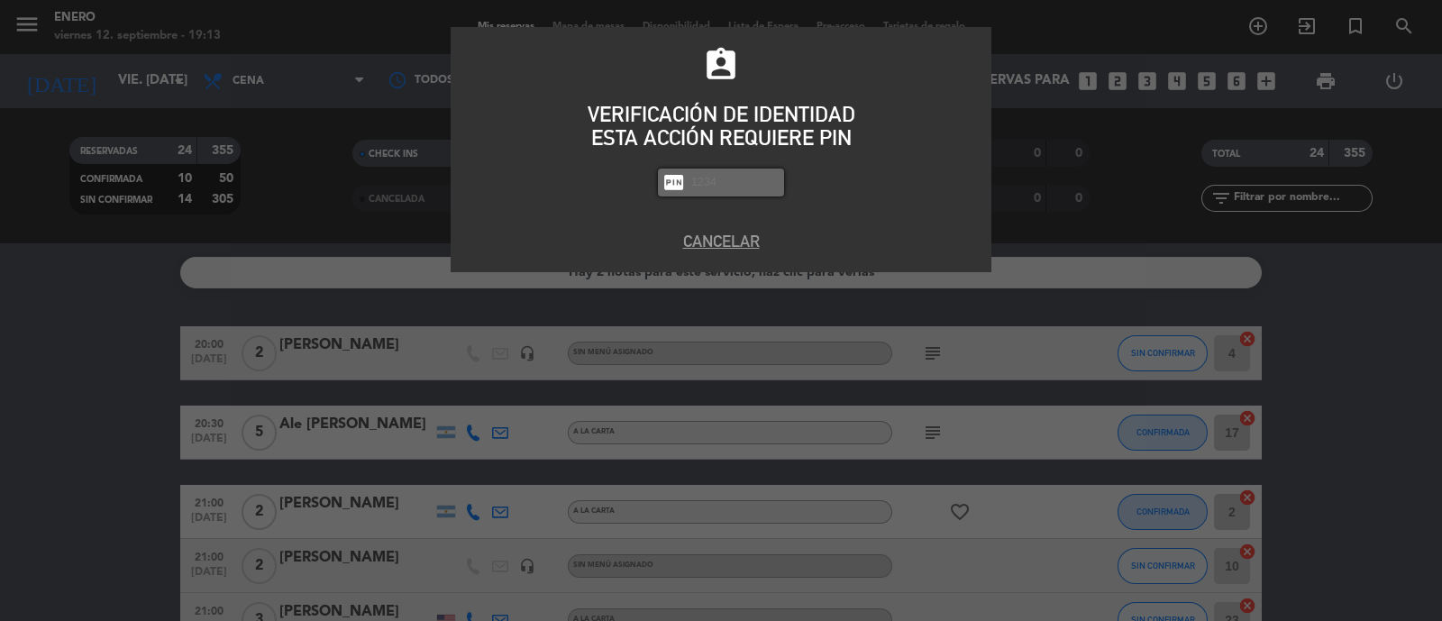
click at [748, 175] on input "text" at bounding box center [735, 182] width 90 height 21
type input "6082"
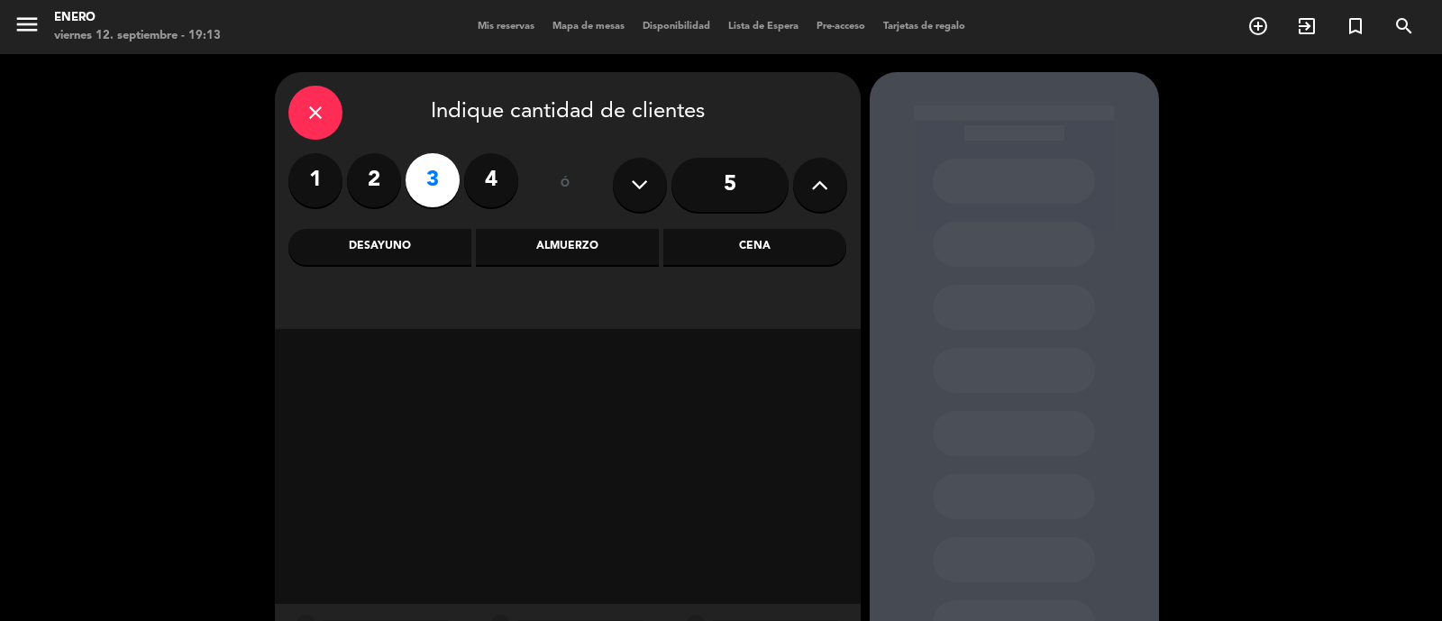
click at [785, 253] on div "Cena" at bounding box center [755, 247] width 183 height 36
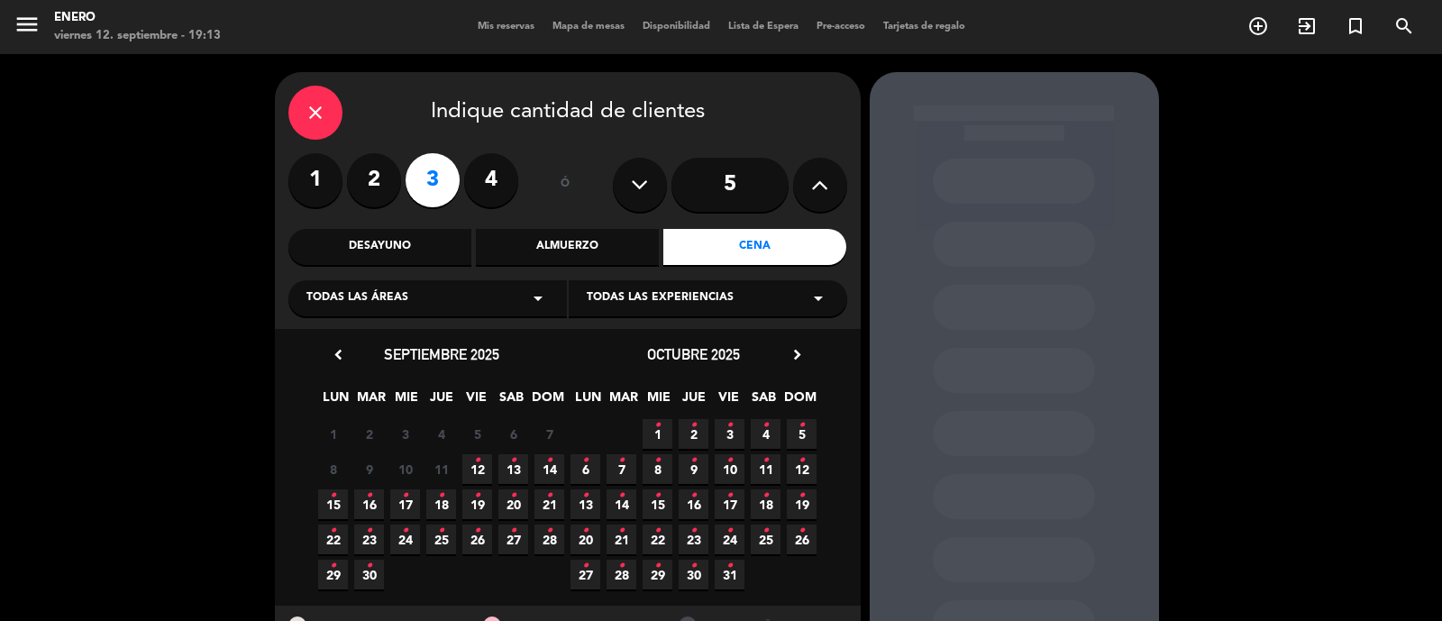
click at [478, 462] on icon "•" at bounding box center [477, 460] width 6 height 29
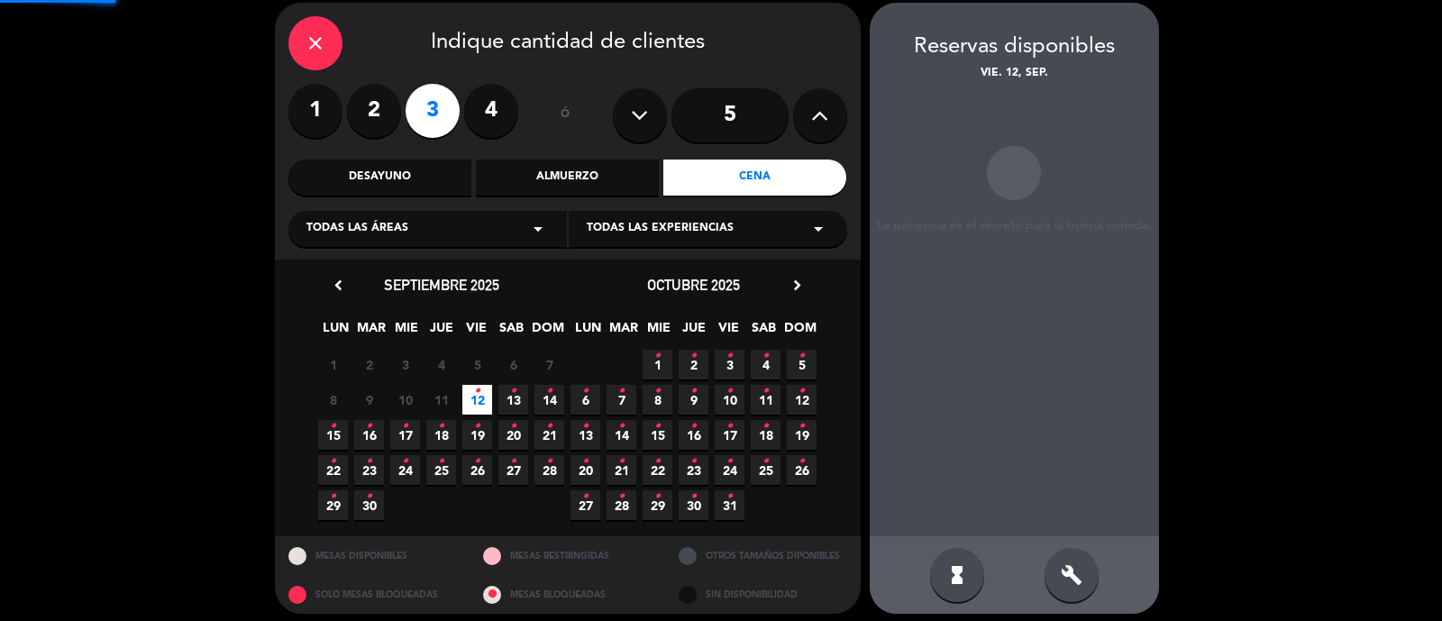
scroll to position [72, 0]
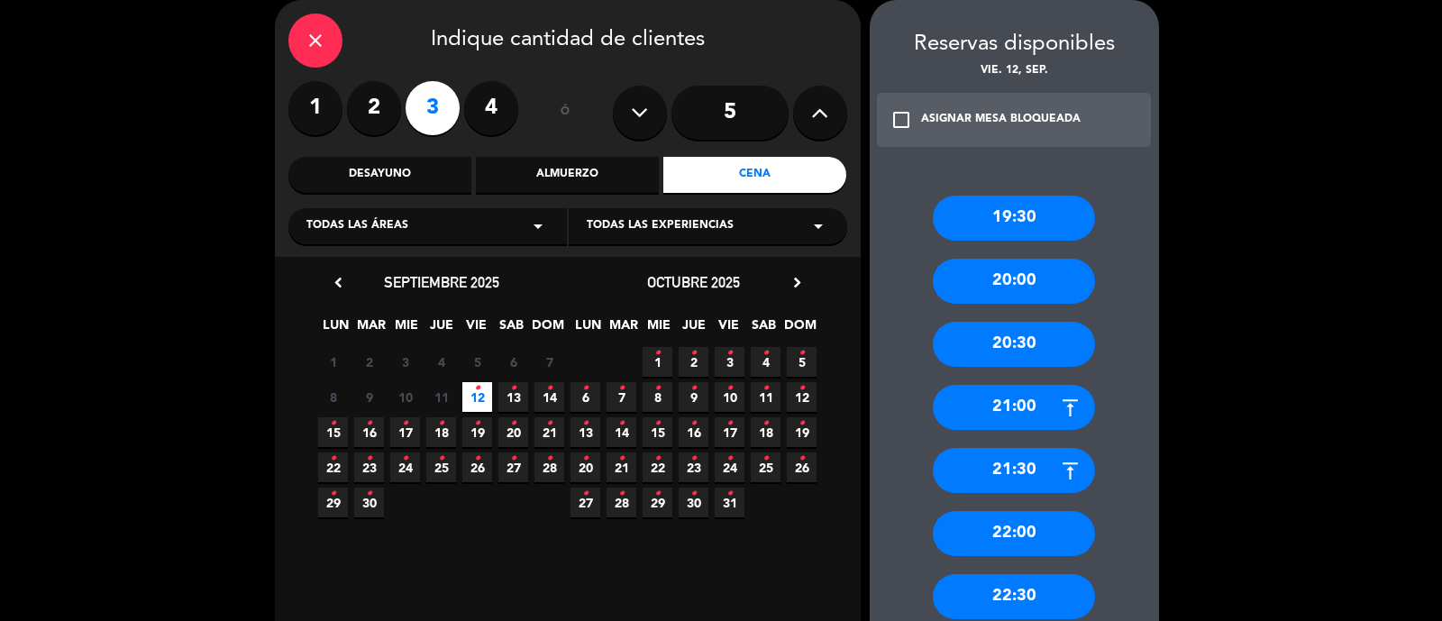
click at [1028, 592] on div "22:30" at bounding box center [1014, 596] width 162 height 45
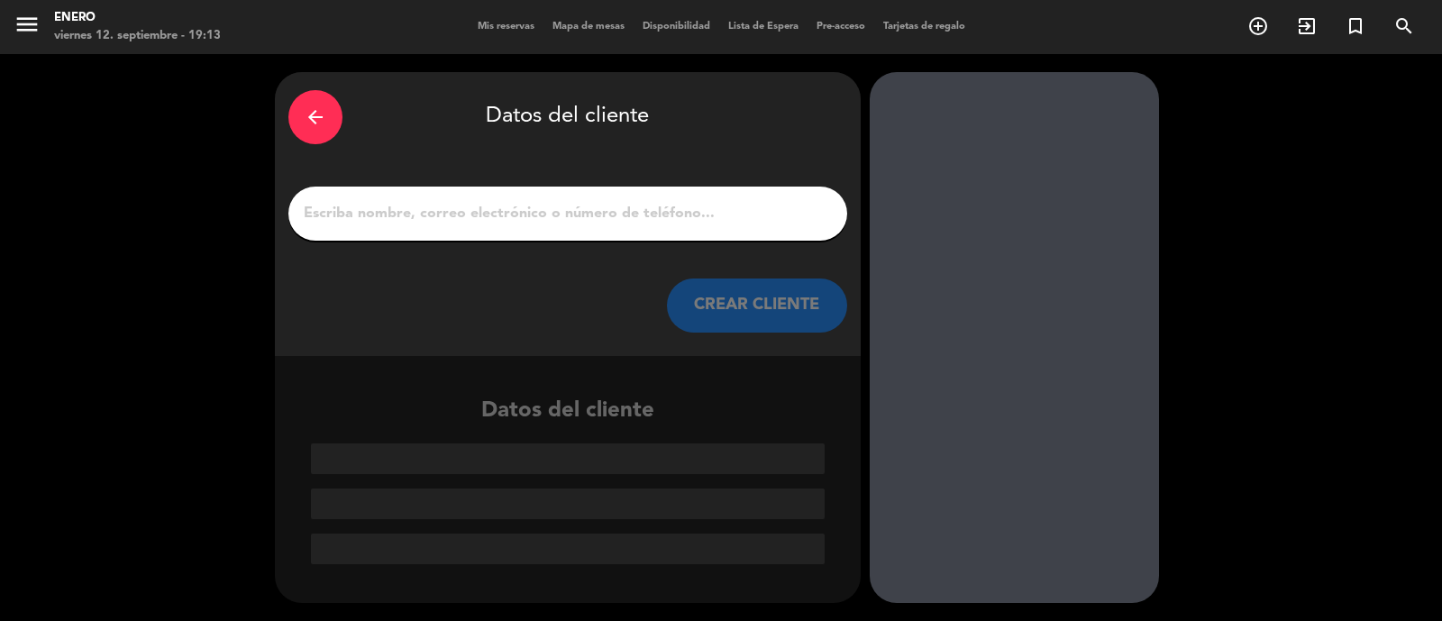
click at [501, 216] on input "1" at bounding box center [568, 213] width 532 height 25
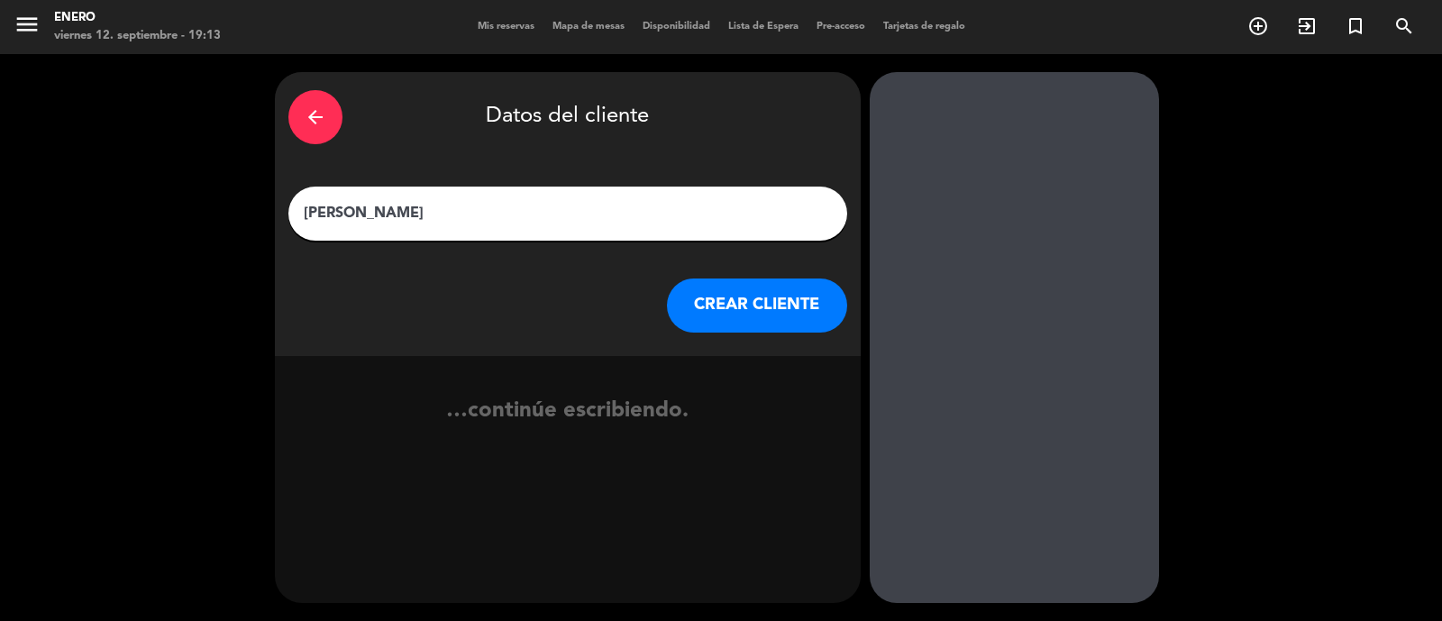
type input "[PERSON_NAME]"
click at [810, 326] on button "CREAR CLIENTE" at bounding box center [757, 306] width 180 height 54
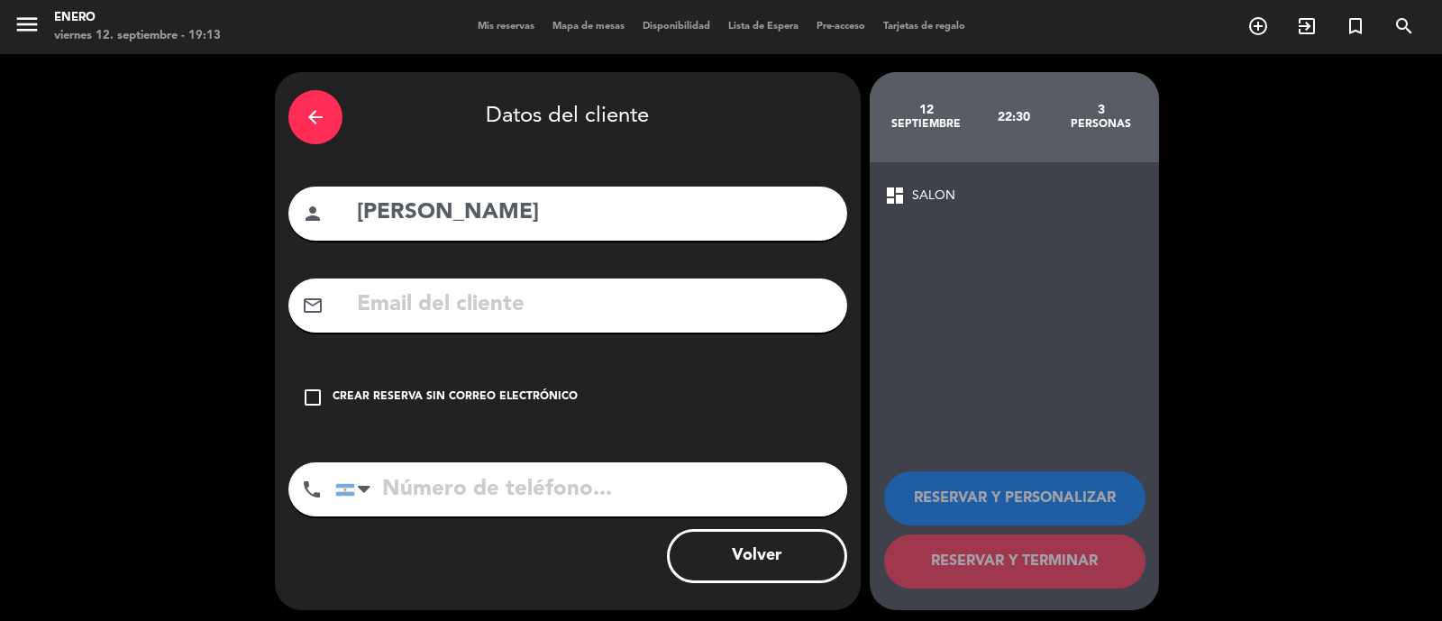
click at [417, 407] on div "check_box_outline_blank Crear reserva sin correo electrónico" at bounding box center [567, 398] width 559 height 54
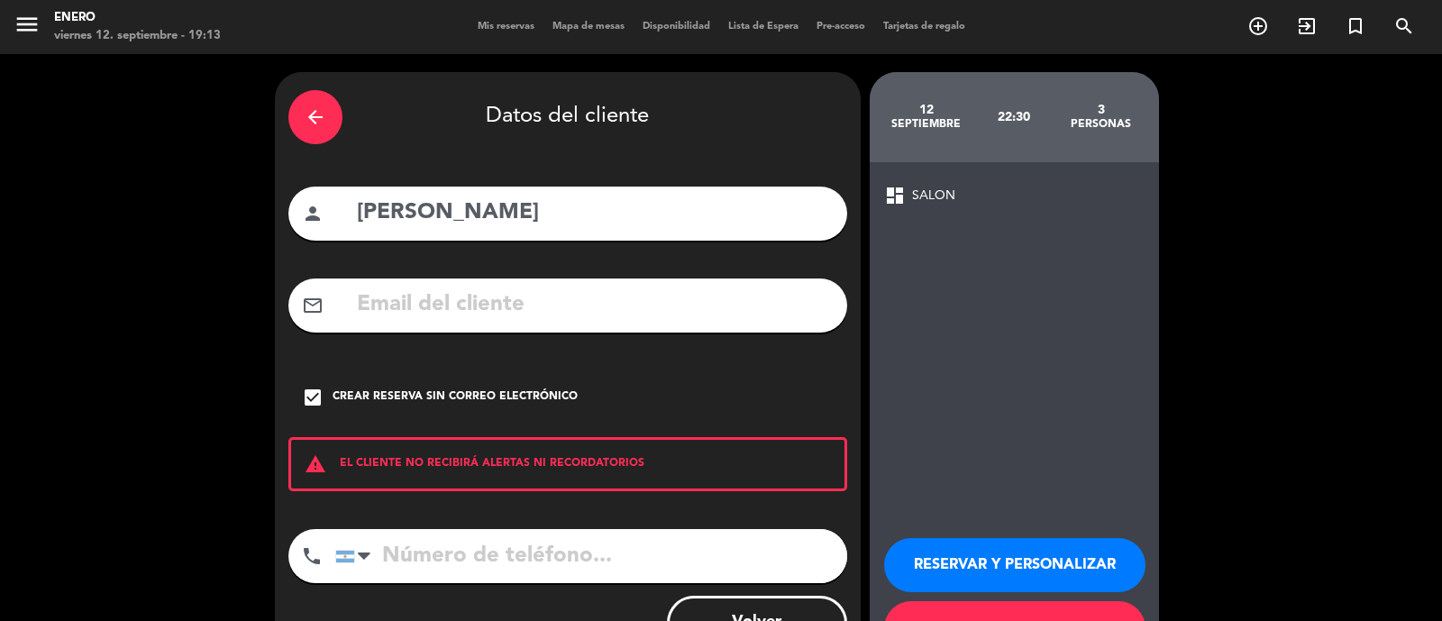
click at [984, 560] on button "RESERVAR Y PERSONALIZAR" at bounding box center [1014, 565] width 261 height 54
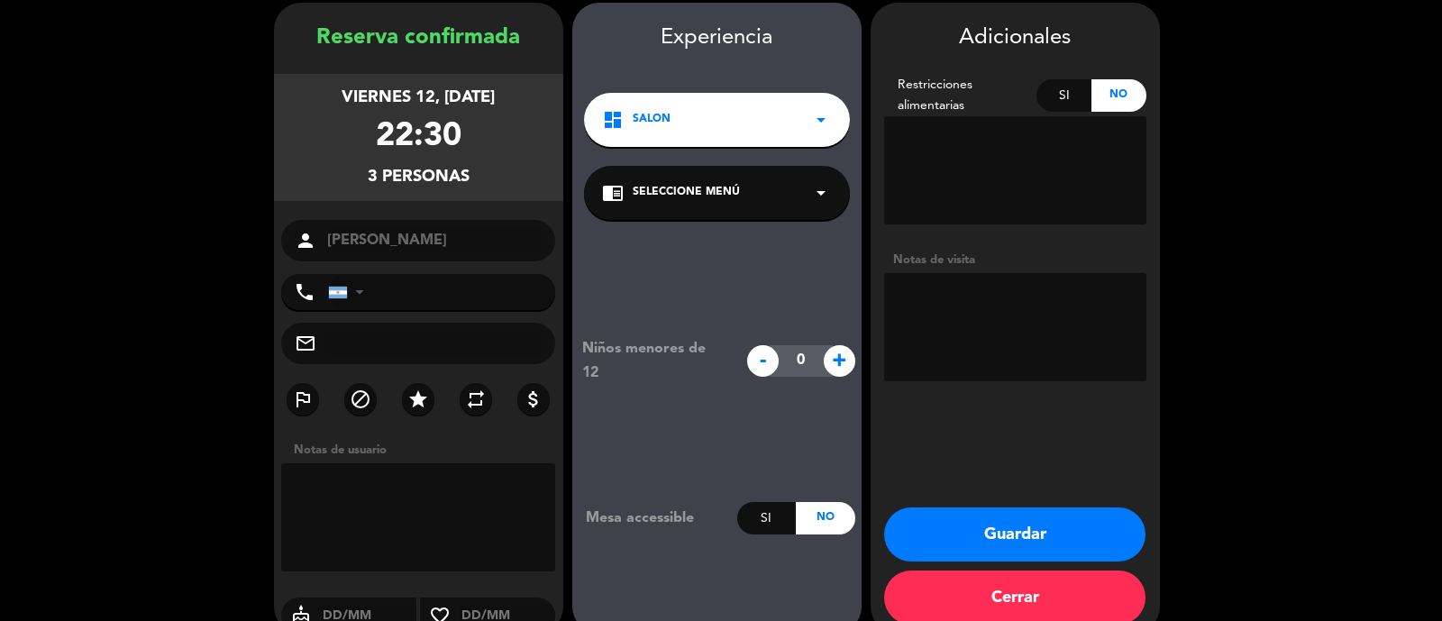
scroll to position [72, 0]
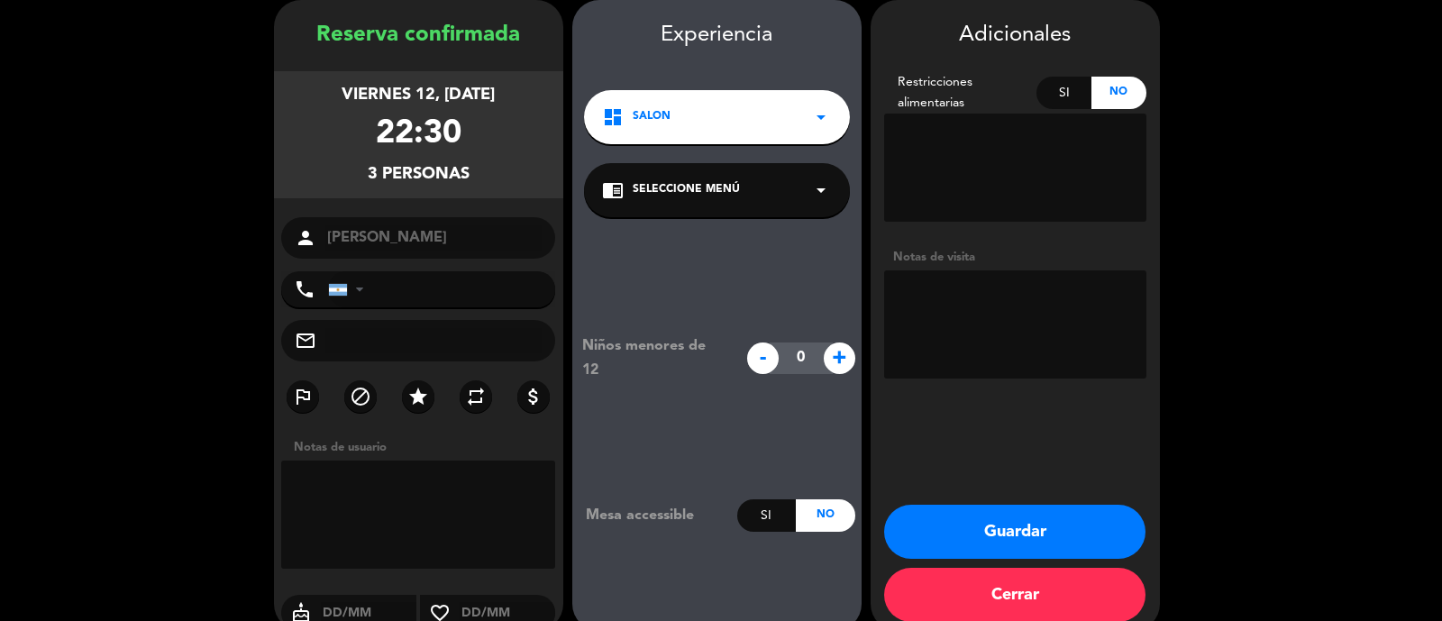
click at [983, 299] on textarea at bounding box center [1015, 324] width 262 height 108
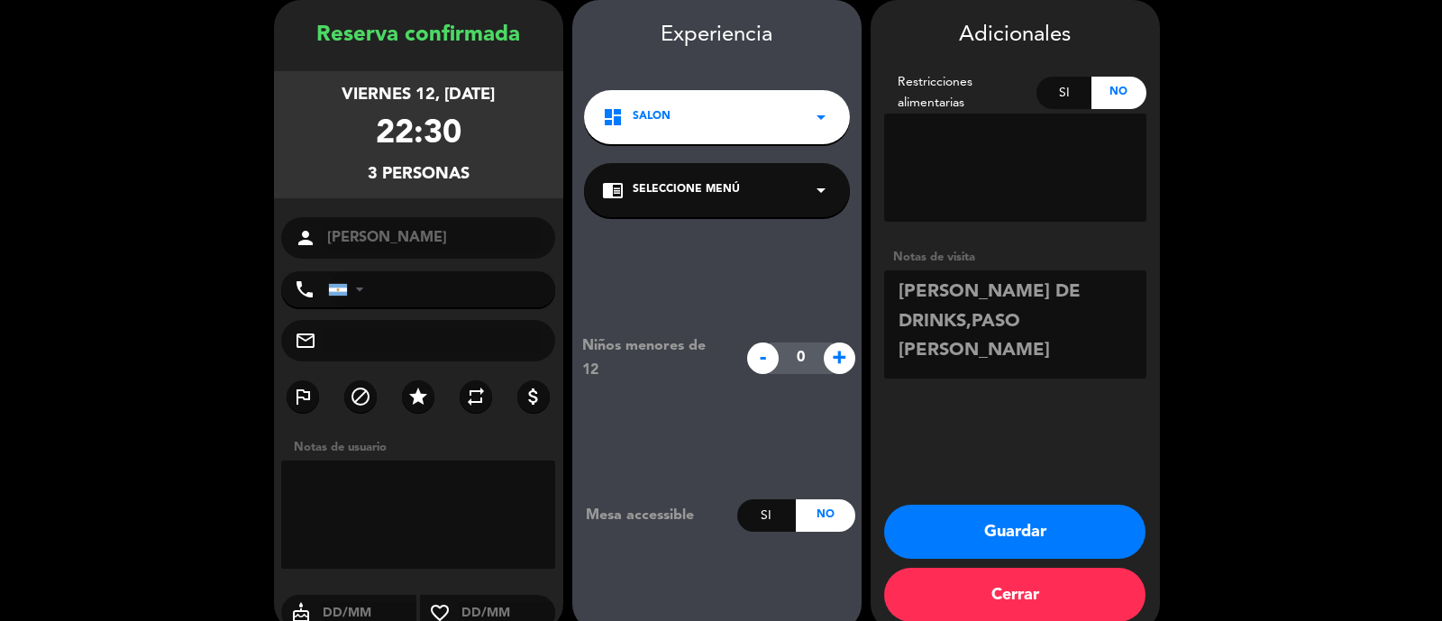
drag, startPoint x: 901, startPoint y: 297, endPoint x: 975, endPoint y: 310, distance: 75.1
click at [975, 310] on textarea at bounding box center [1015, 324] width 262 height 108
type textarea "[PERSON_NAME] DE DRINKS,PASO [PERSON_NAME]"
click at [980, 526] on button "Guardar" at bounding box center [1014, 532] width 261 height 54
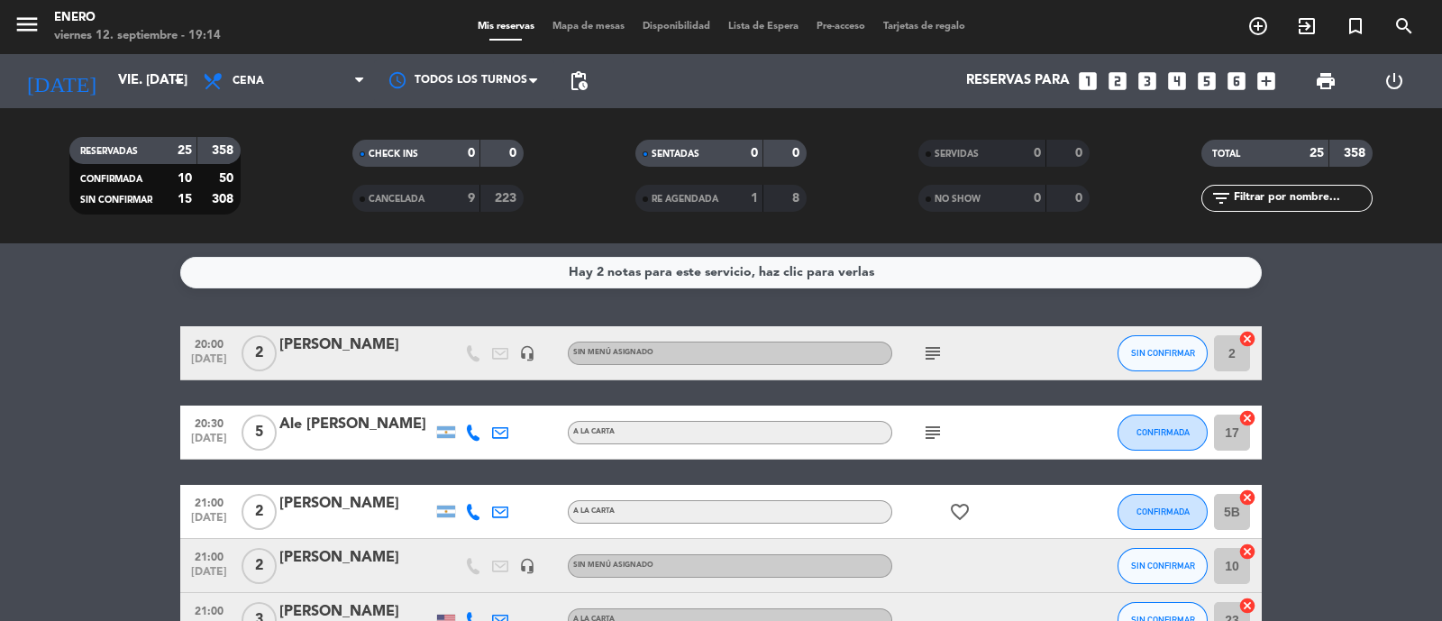
click at [1120, 78] on icon "looks_two" at bounding box center [1117, 80] width 23 height 23
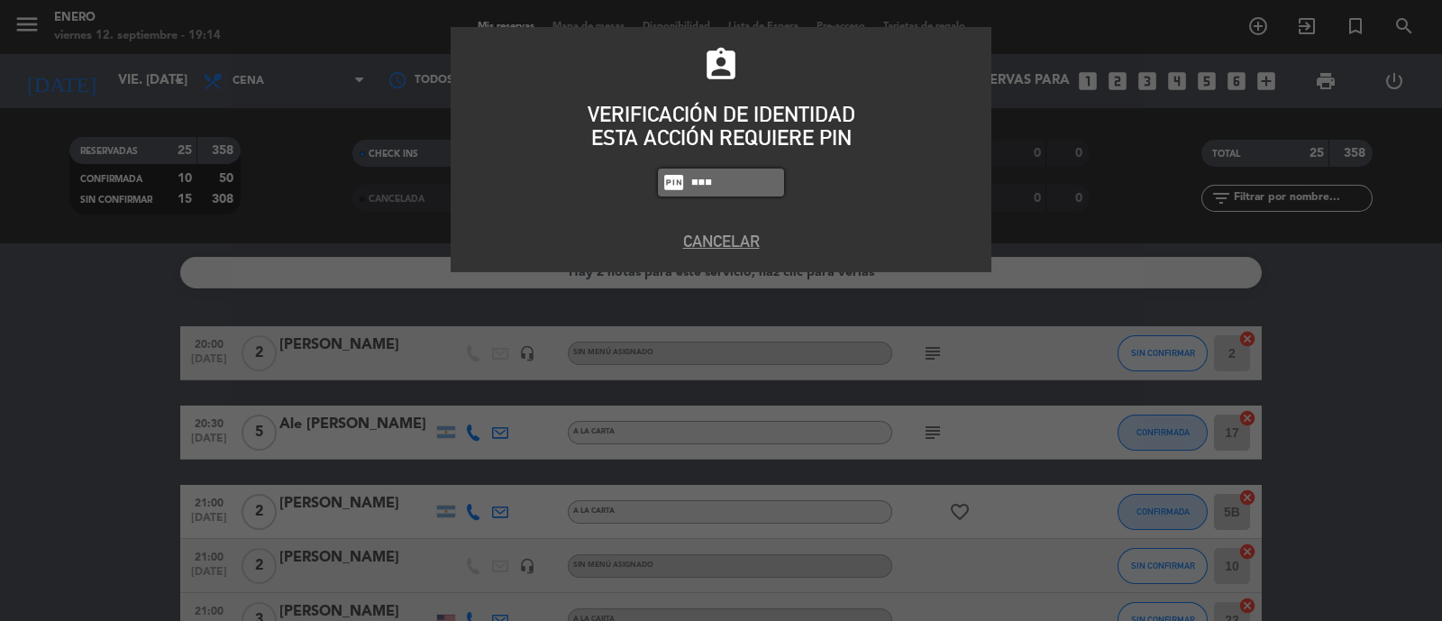
type input "6082"
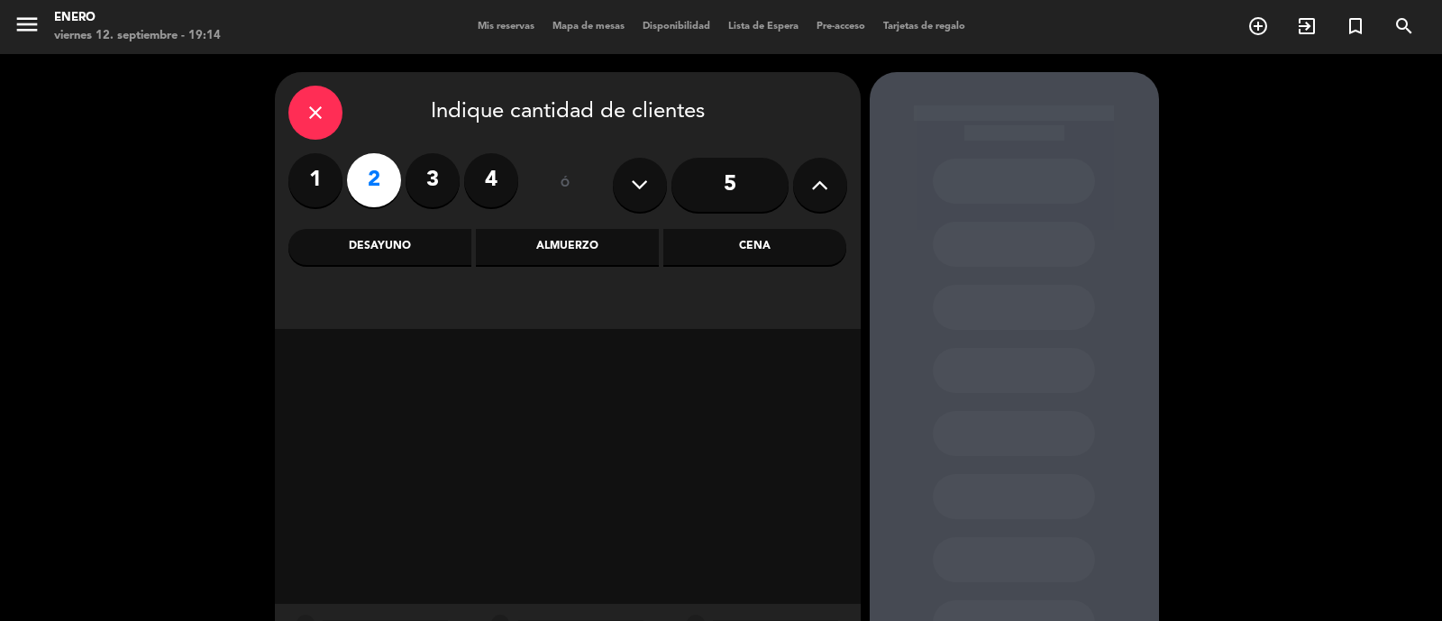
click at [763, 241] on div "Cena" at bounding box center [755, 247] width 183 height 36
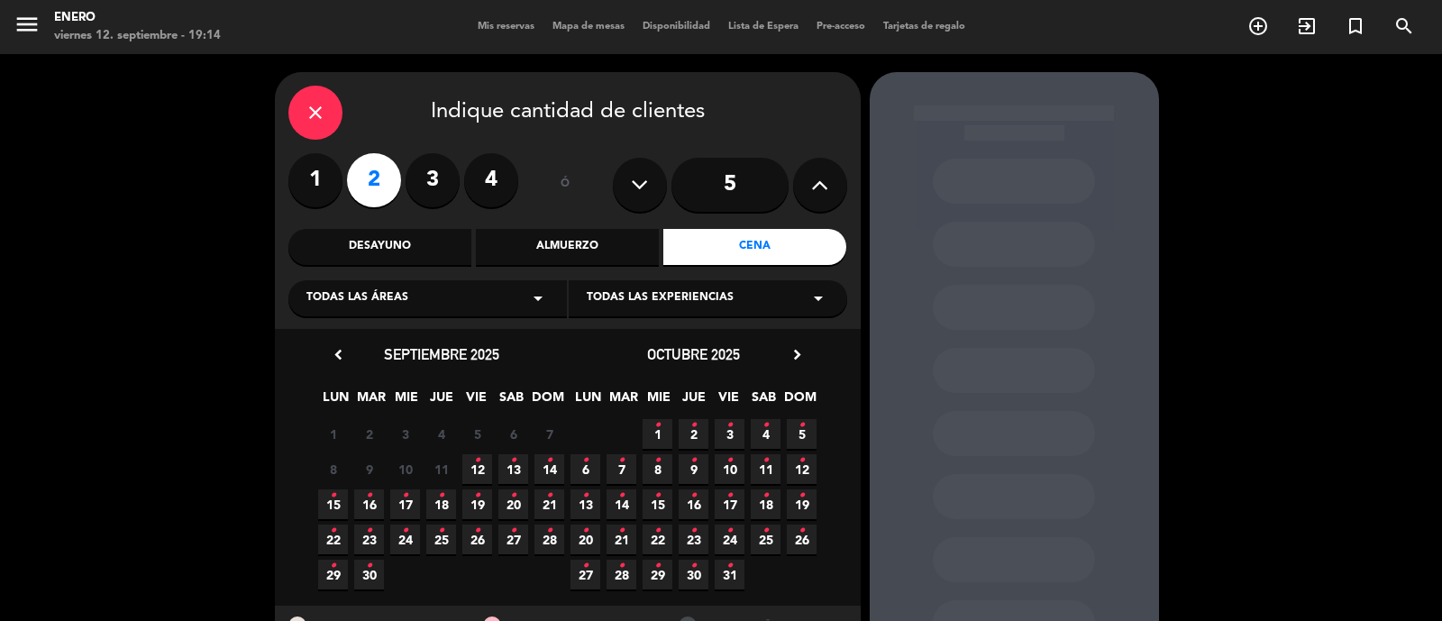
drag, startPoint x: 483, startPoint y: 466, endPoint x: 572, endPoint y: 448, distance: 91.1
click at [486, 466] on span "12 •" at bounding box center [477, 469] width 30 height 30
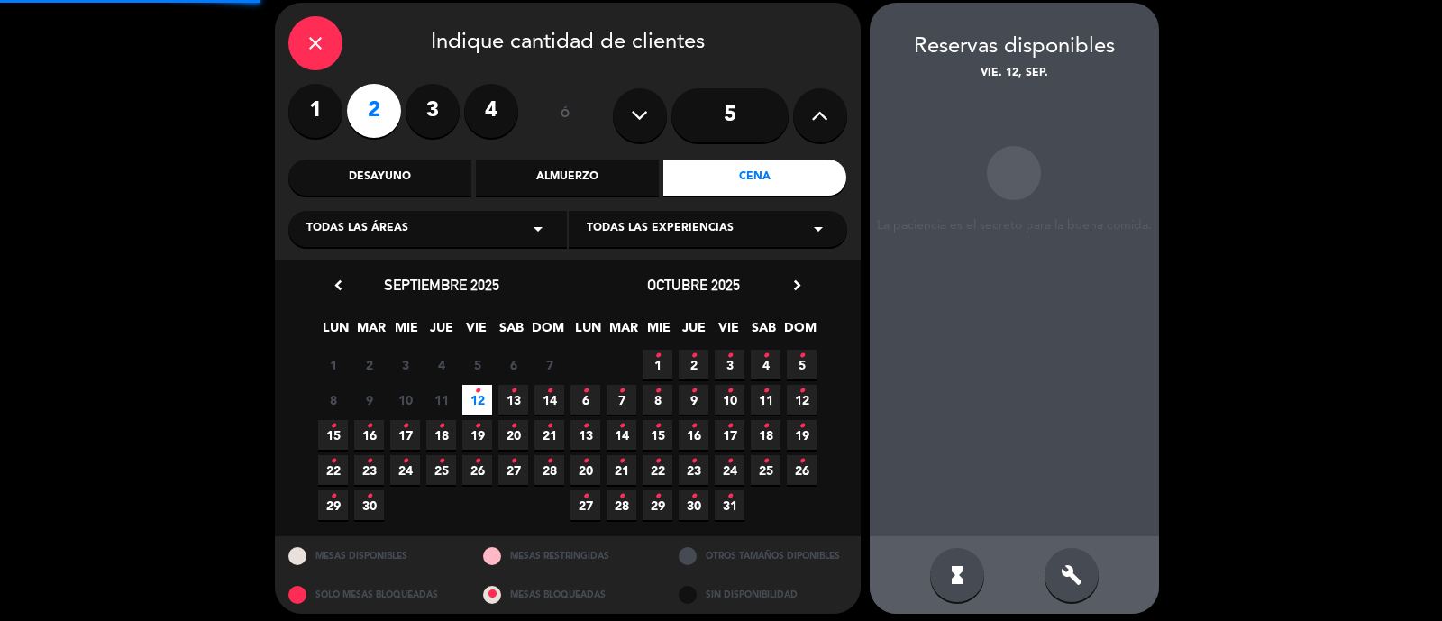
scroll to position [72, 0]
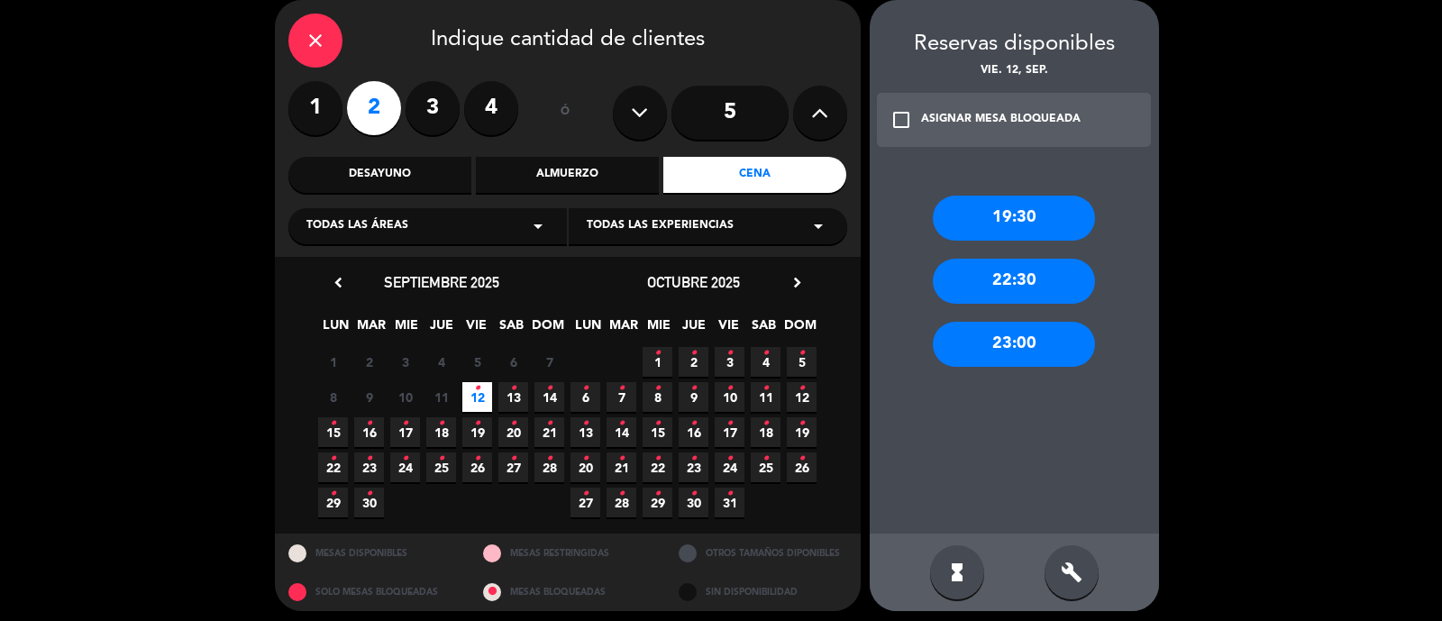
click at [1020, 349] on div "23:00" at bounding box center [1014, 344] width 162 height 45
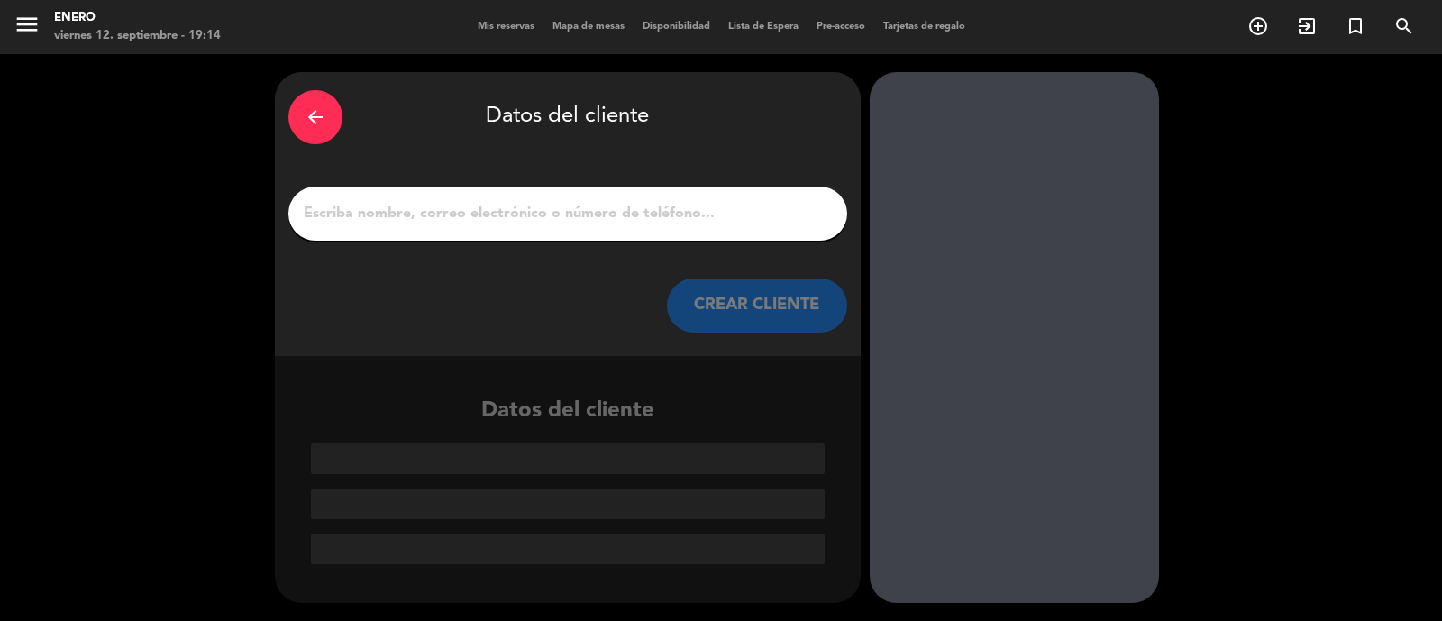
click at [516, 219] on input "1" at bounding box center [568, 213] width 532 height 25
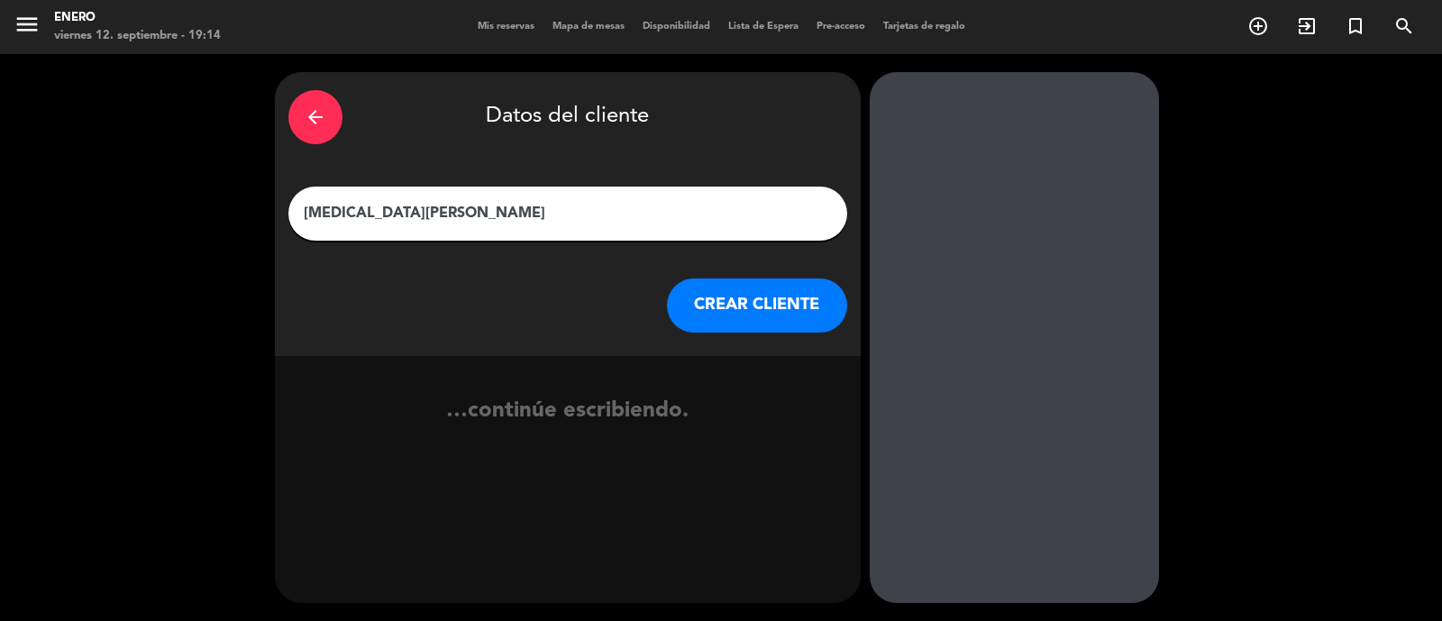
type input "[MEDICAL_DATA][PERSON_NAME]"
click at [711, 297] on button "CREAR CLIENTE" at bounding box center [757, 306] width 180 height 54
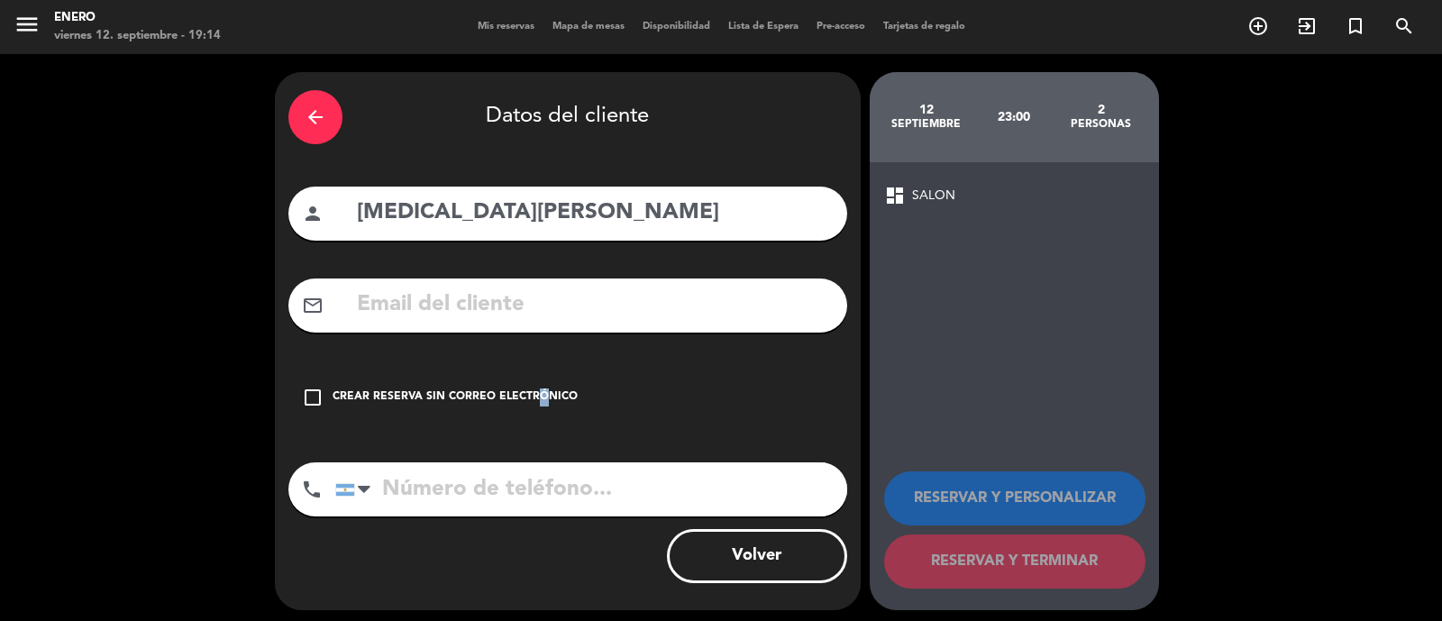
drag, startPoint x: 535, startPoint y: 376, endPoint x: 531, endPoint y: 387, distance: 11.4
click at [531, 387] on div "check_box_outline_blank Crear reserva sin correo electrónico" at bounding box center [567, 398] width 559 height 54
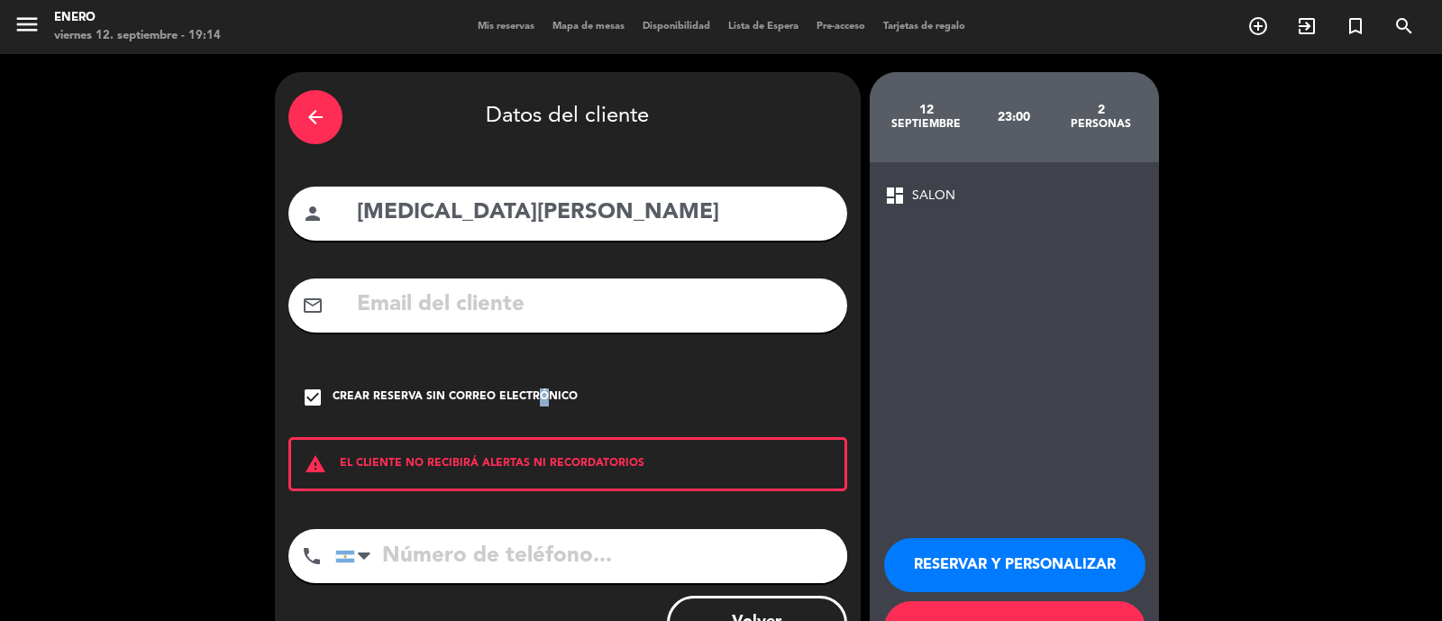
click at [1030, 564] on button "RESERVAR Y PERSONALIZAR" at bounding box center [1014, 565] width 261 height 54
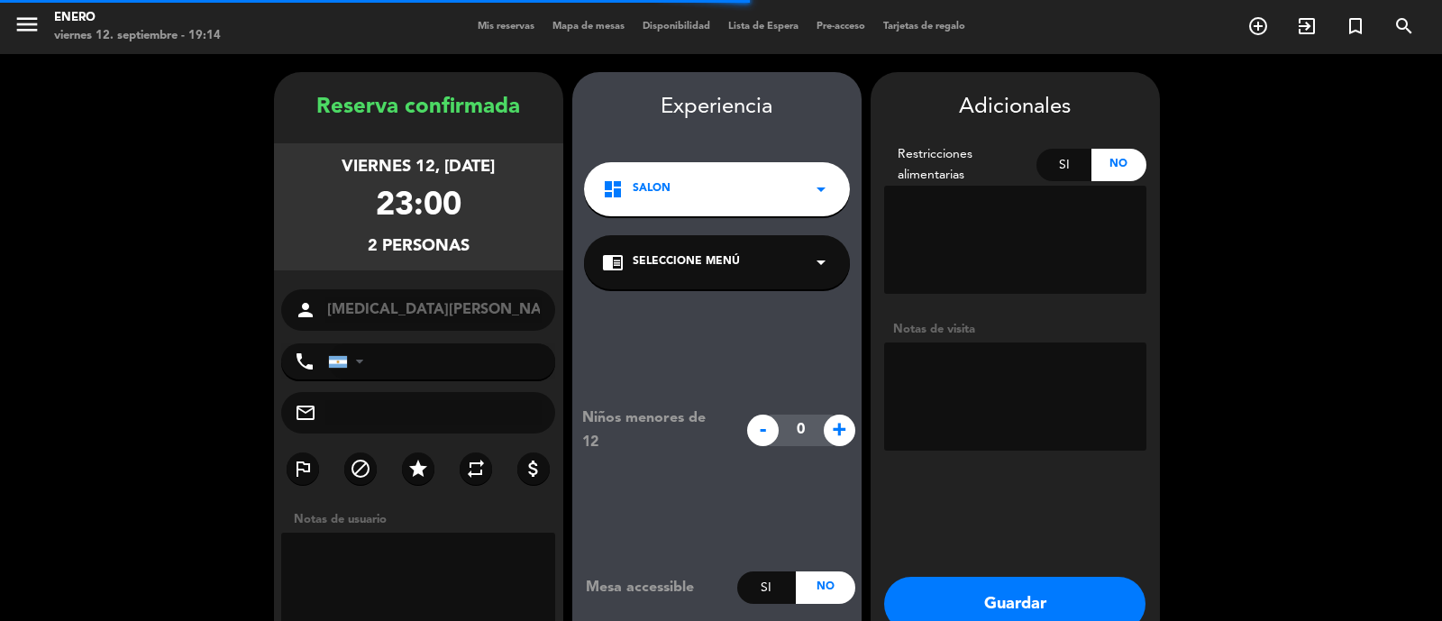
scroll to position [72, 0]
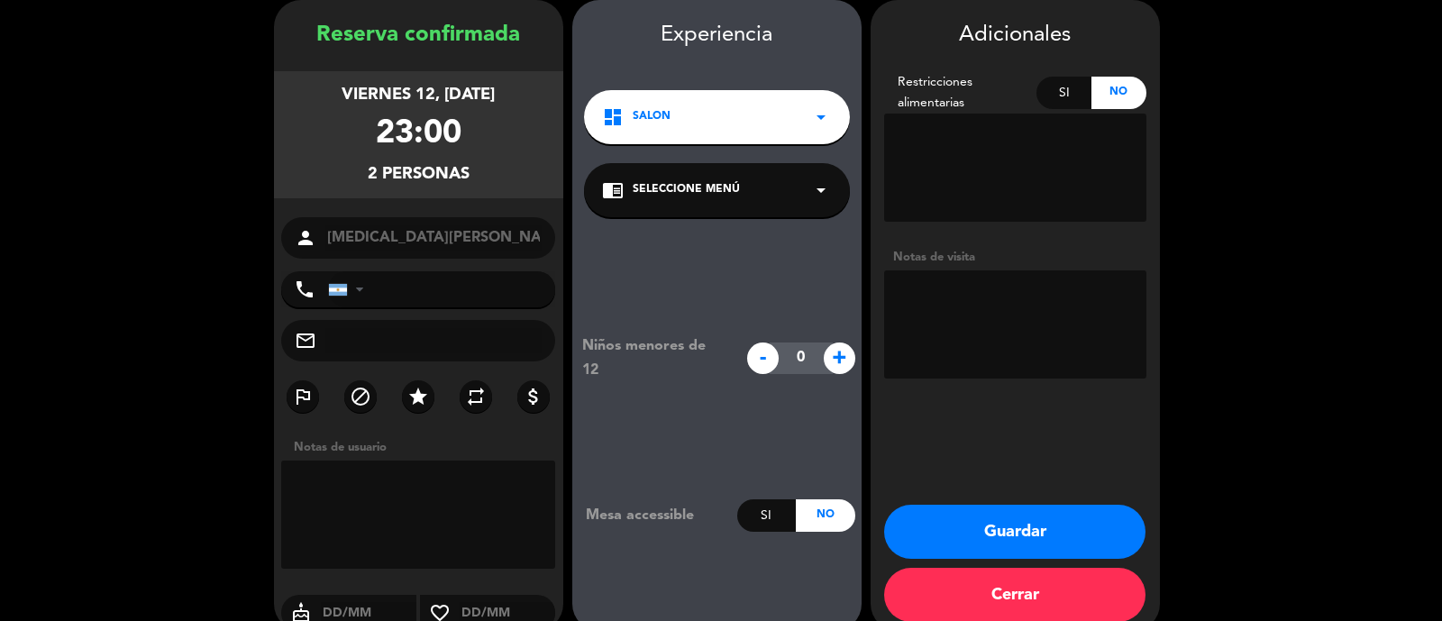
click at [1030, 290] on textarea at bounding box center [1015, 324] width 262 height 108
paste textarea "[PERSON_NAME] DE DRINKS,PASO [PERSON_NAME]"
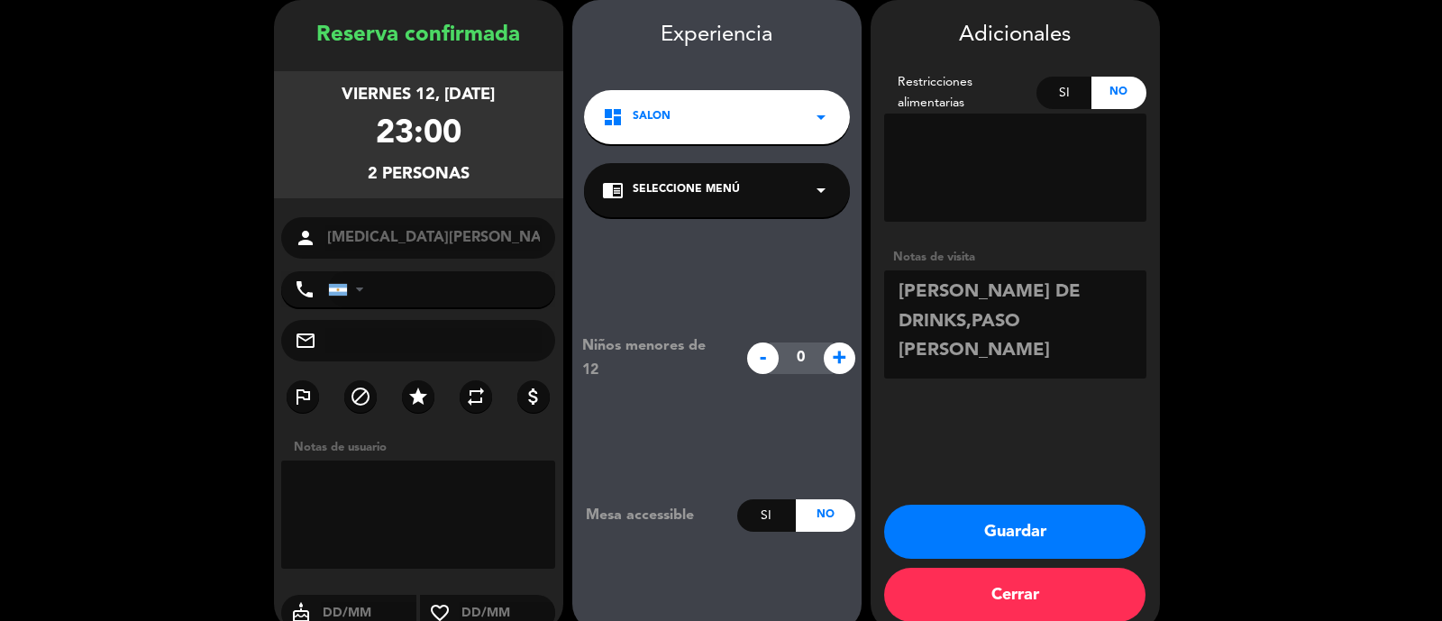
type textarea "[PERSON_NAME] DE DRINKS,PASO [PERSON_NAME]"
click at [1008, 524] on button "Guardar" at bounding box center [1014, 532] width 261 height 54
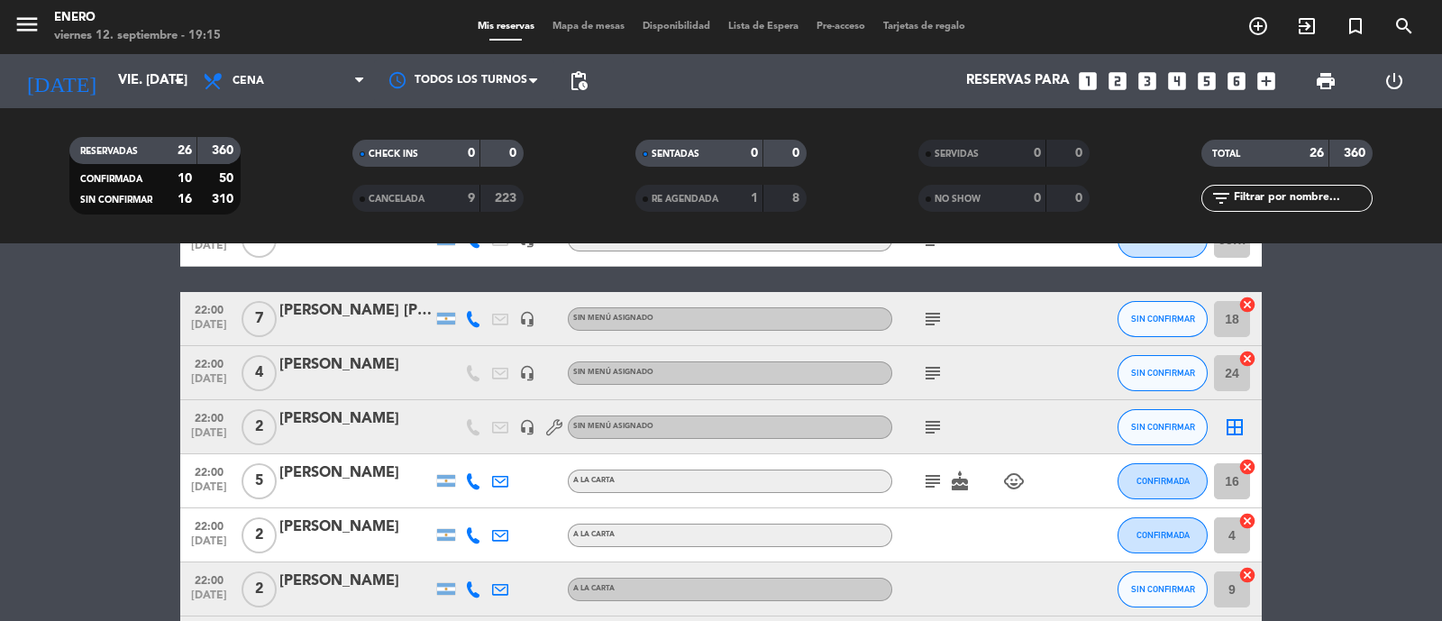
scroll to position [1127, 0]
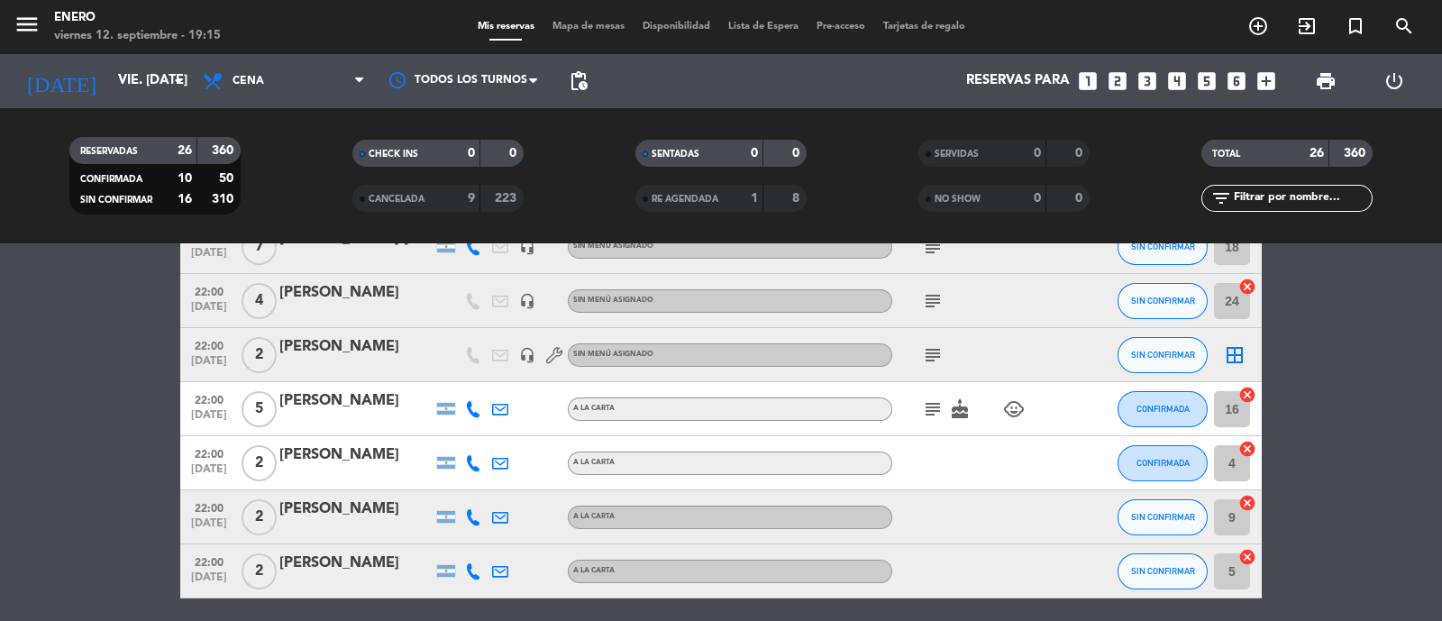
click at [383, 291] on div "[PERSON_NAME]" at bounding box center [355, 292] width 153 height 23
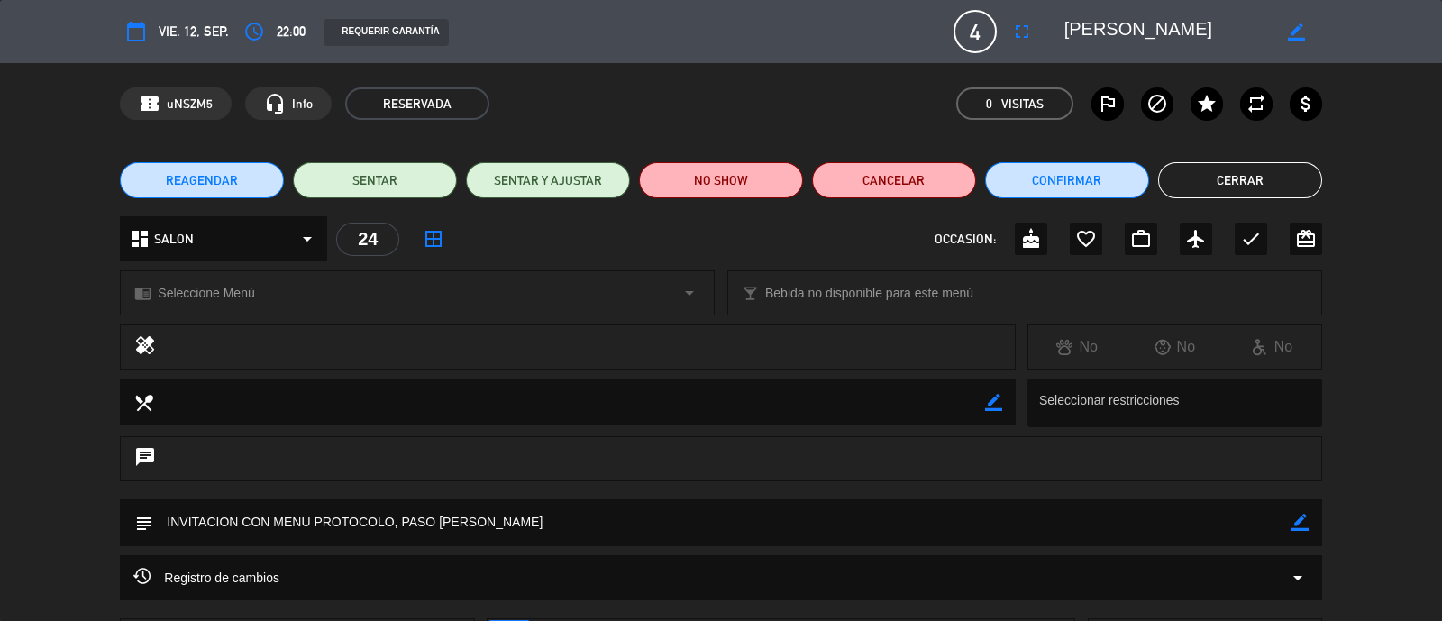
click at [1233, 171] on button "Cerrar" at bounding box center [1240, 180] width 164 height 36
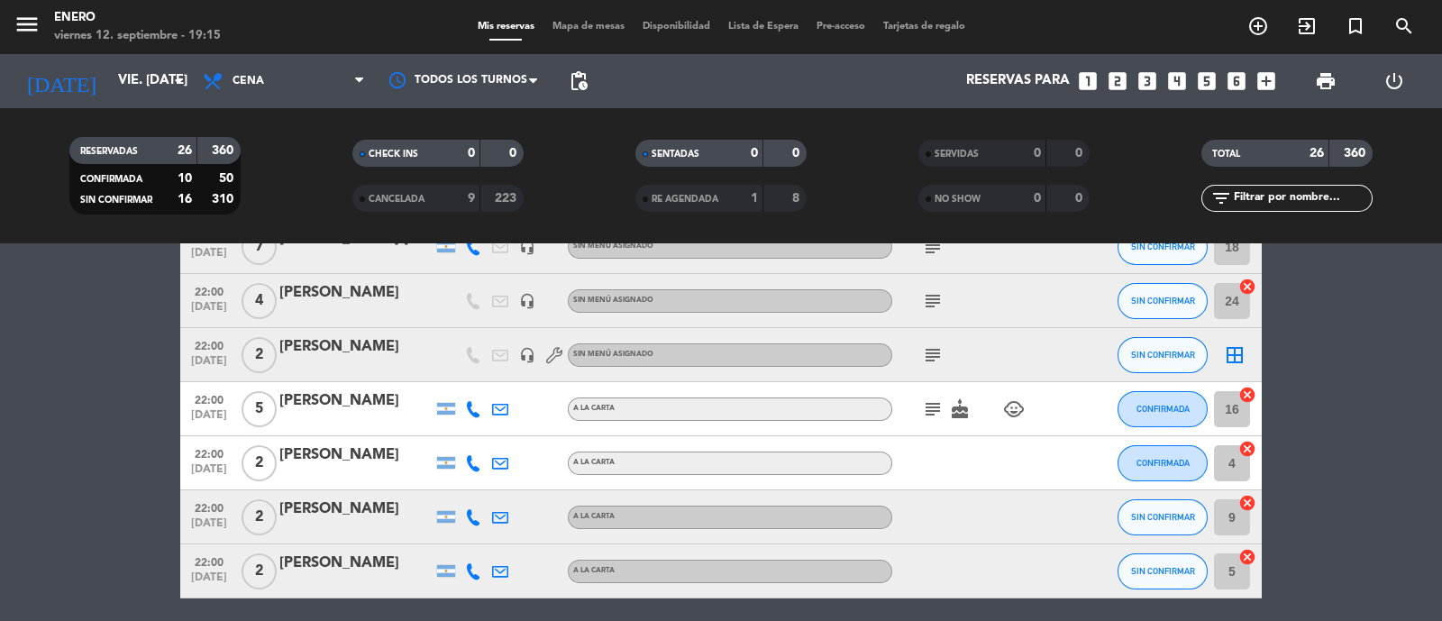
click at [343, 340] on div "[PERSON_NAME]" at bounding box center [355, 346] width 153 height 23
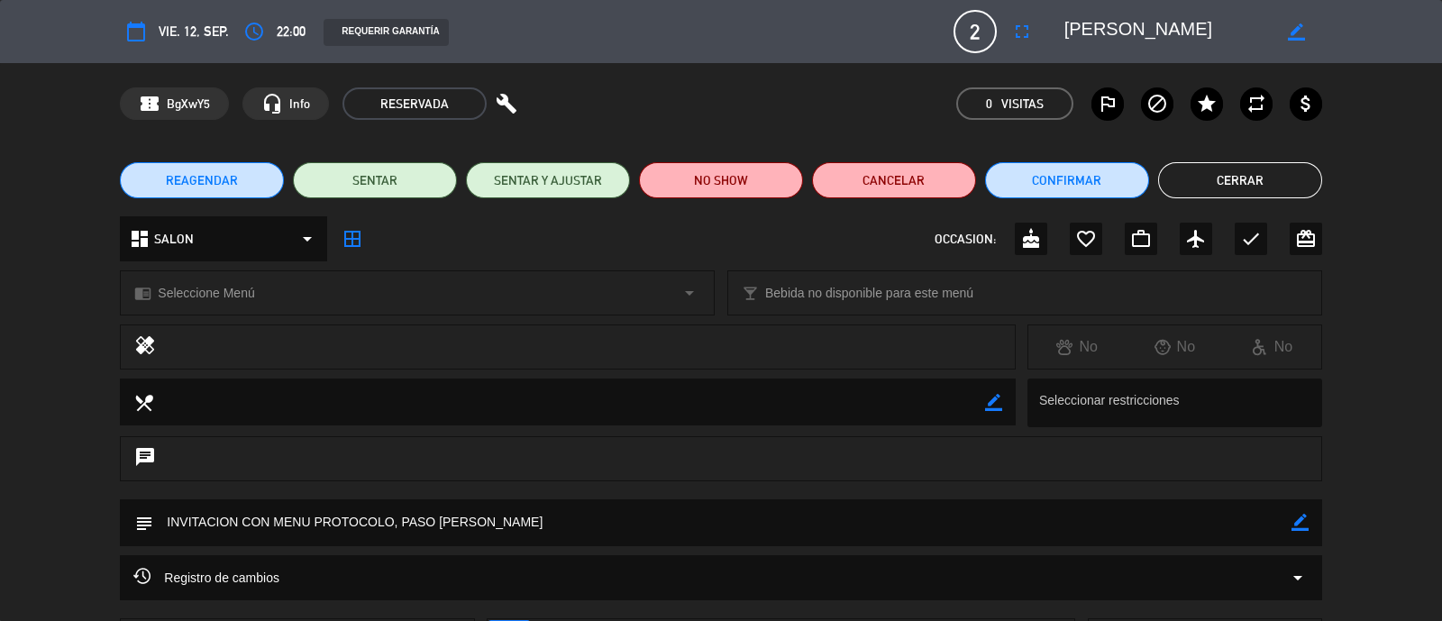
drag, startPoint x: 1309, startPoint y: 181, endPoint x: 1276, endPoint y: 198, distance: 37.5
click at [1308, 182] on button "Cerrar" at bounding box center [1240, 180] width 164 height 36
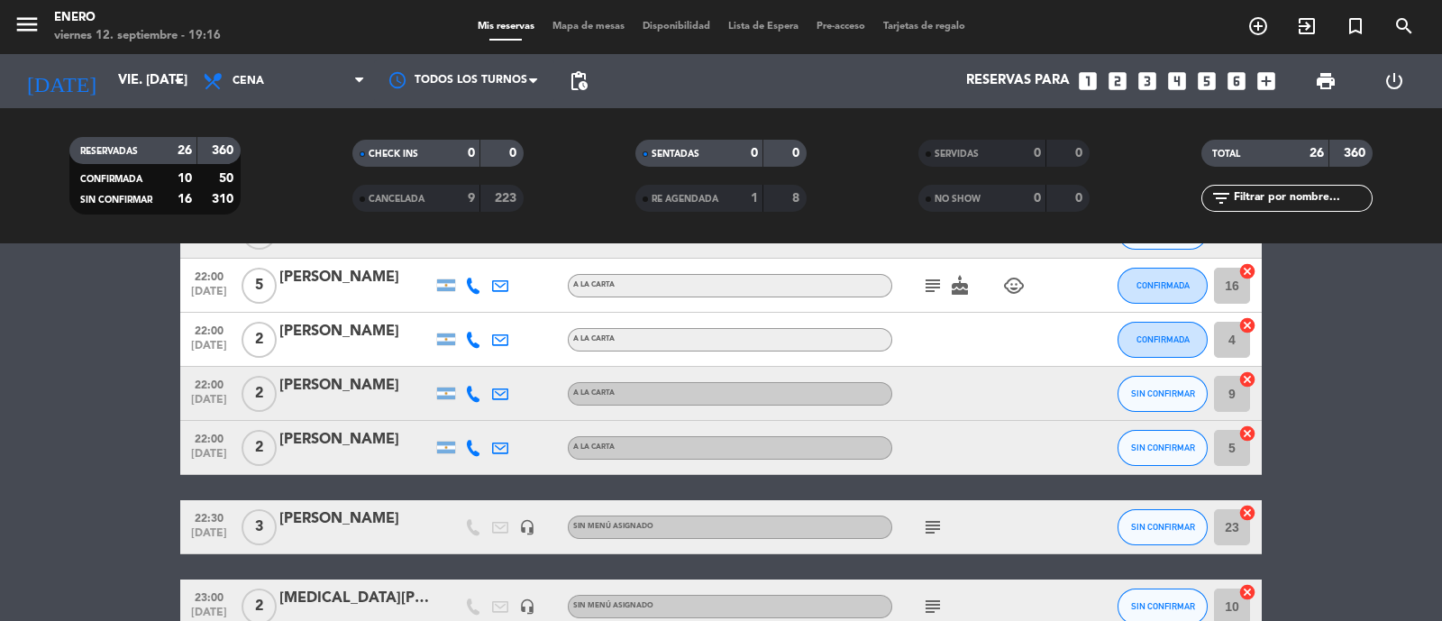
scroll to position [1352, 0]
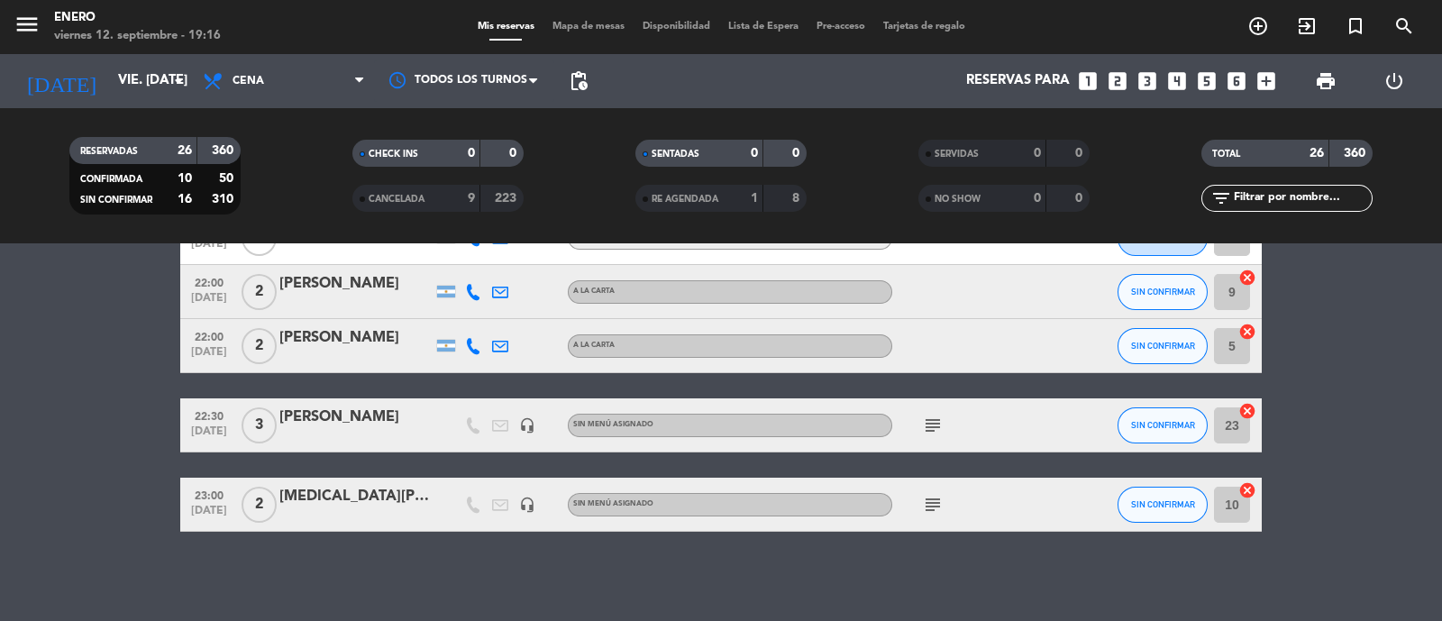
click at [305, 422] on div "[PERSON_NAME]" at bounding box center [355, 417] width 153 height 23
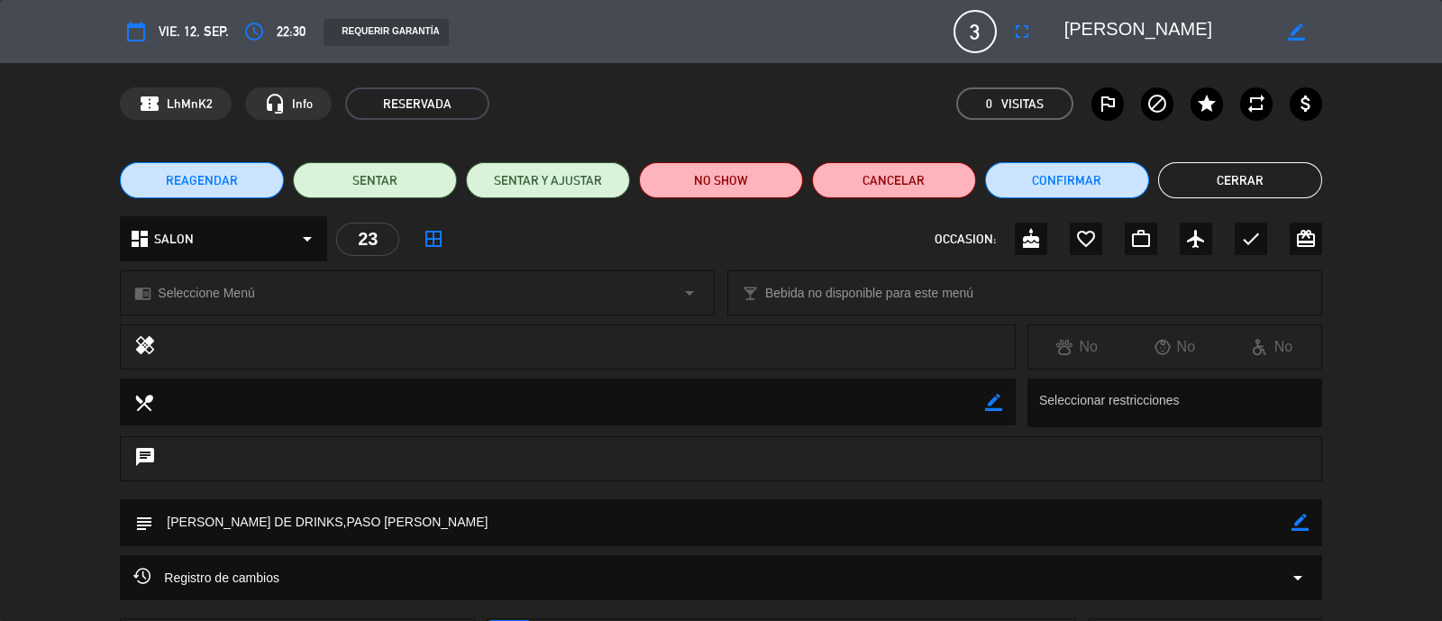
click at [1231, 169] on button "Cerrar" at bounding box center [1240, 180] width 164 height 36
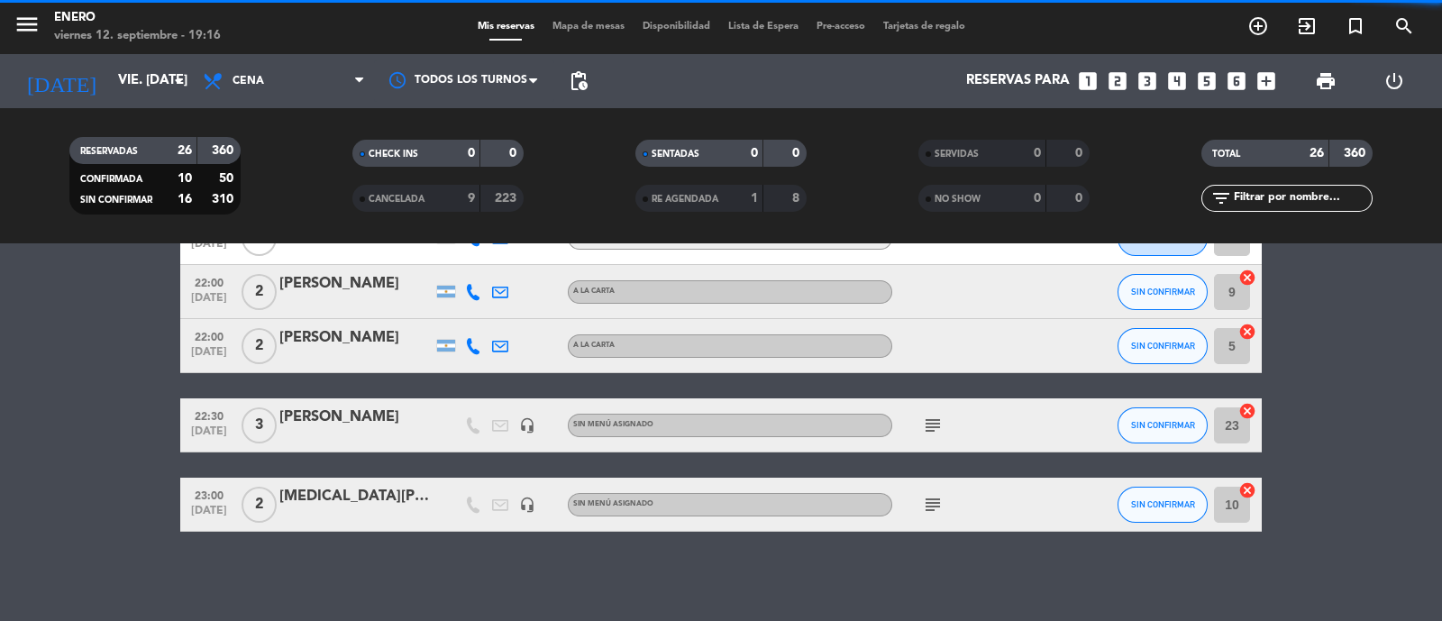
click at [300, 490] on div "[MEDICAL_DATA][PERSON_NAME]" at bounding box center [355, 496] width 153 height 23
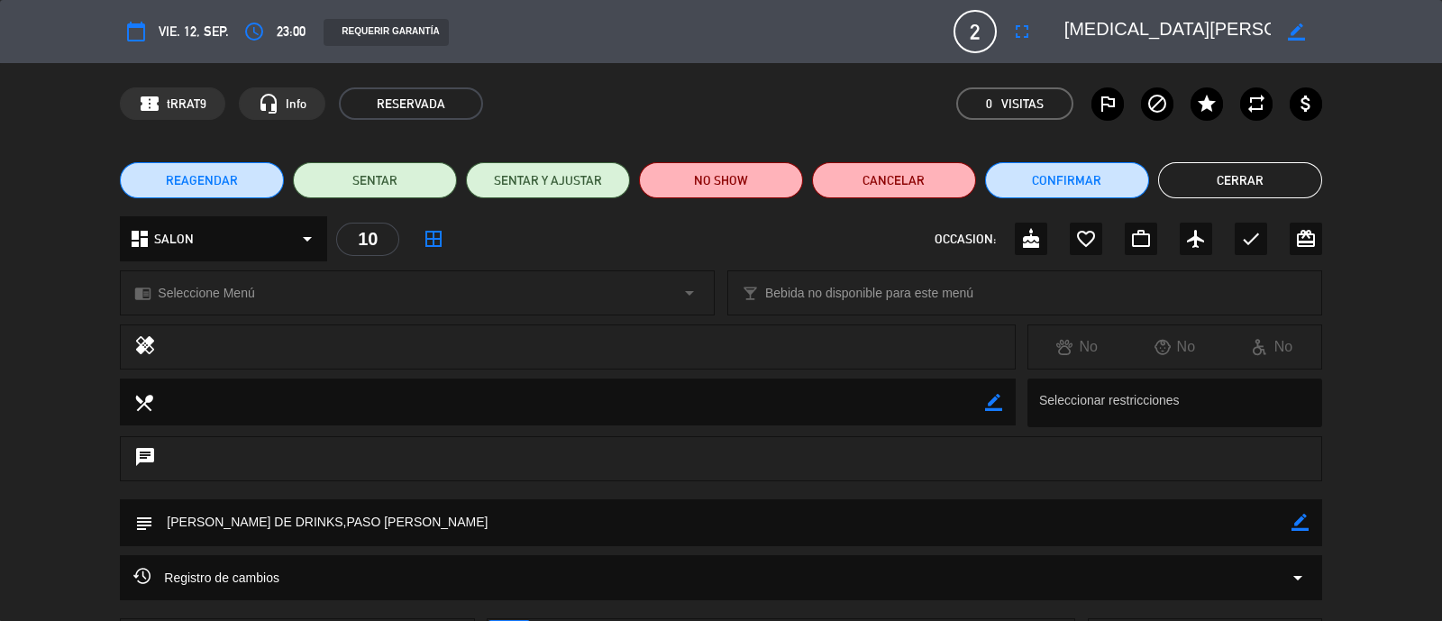
click at [1249, 166] on button "Cerrar" at bounding box center [1240, 180] width 164 height 36
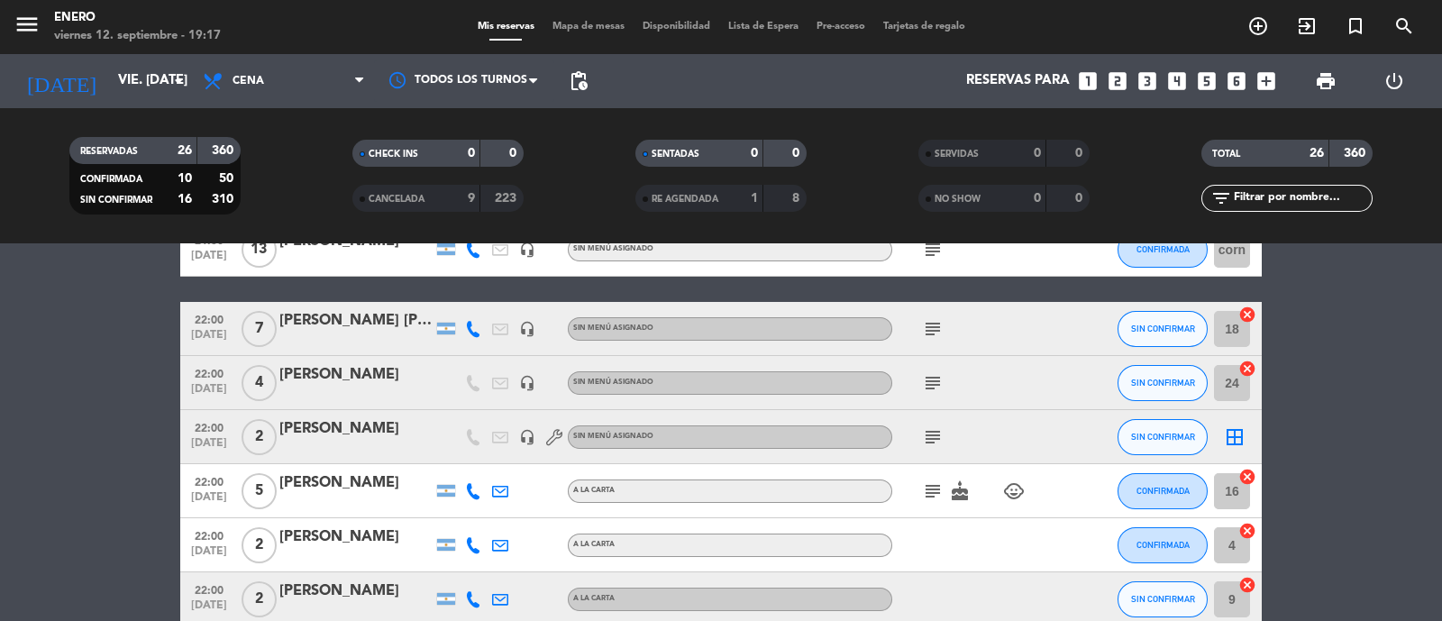
scroll to position [1014, 0]
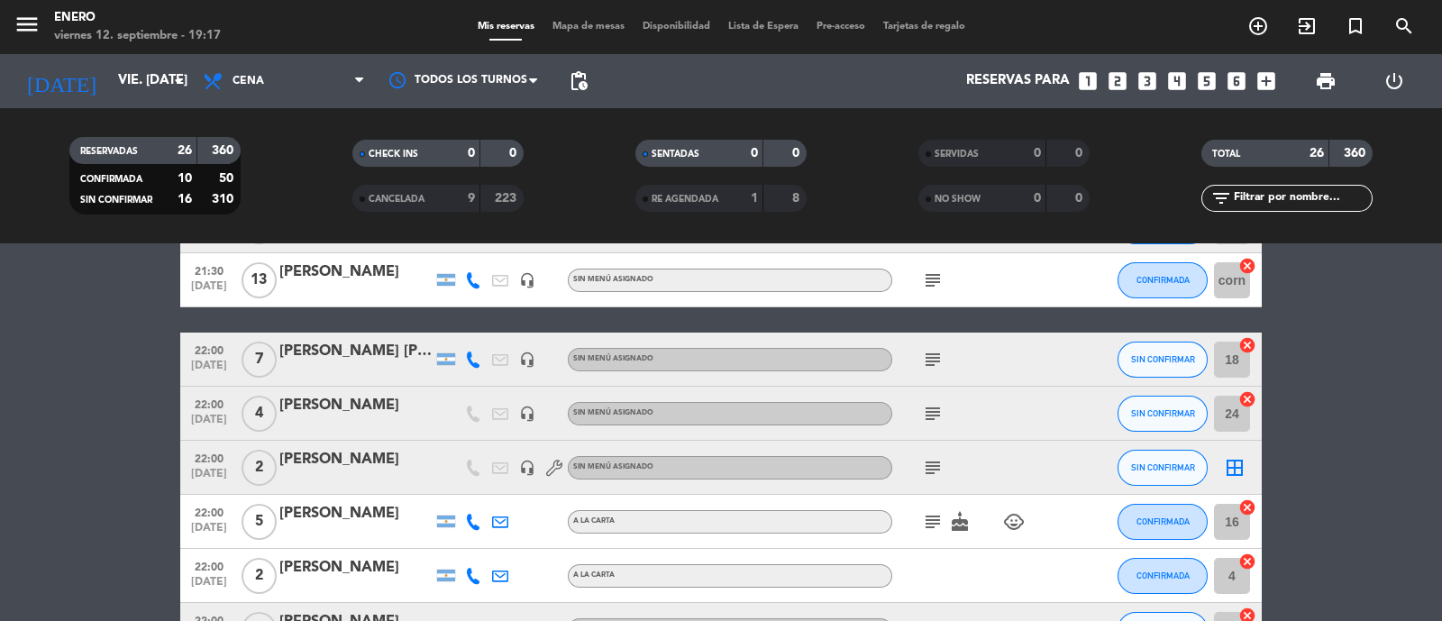
click at [935, 407] on icon "subject" at bounding box center [933, 414] width 22 height 22
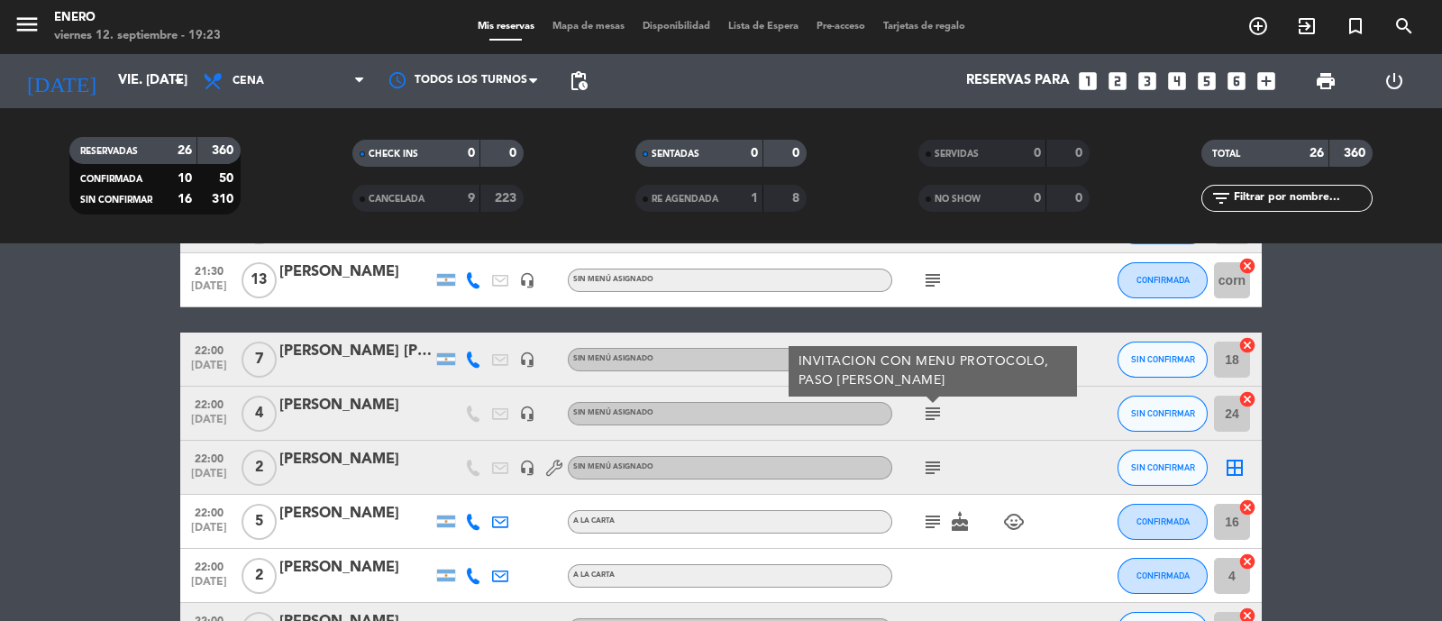
click at [356, 407] on div "[PERSON_NAME]" at bounding box center [355, 405] width 153 height 23
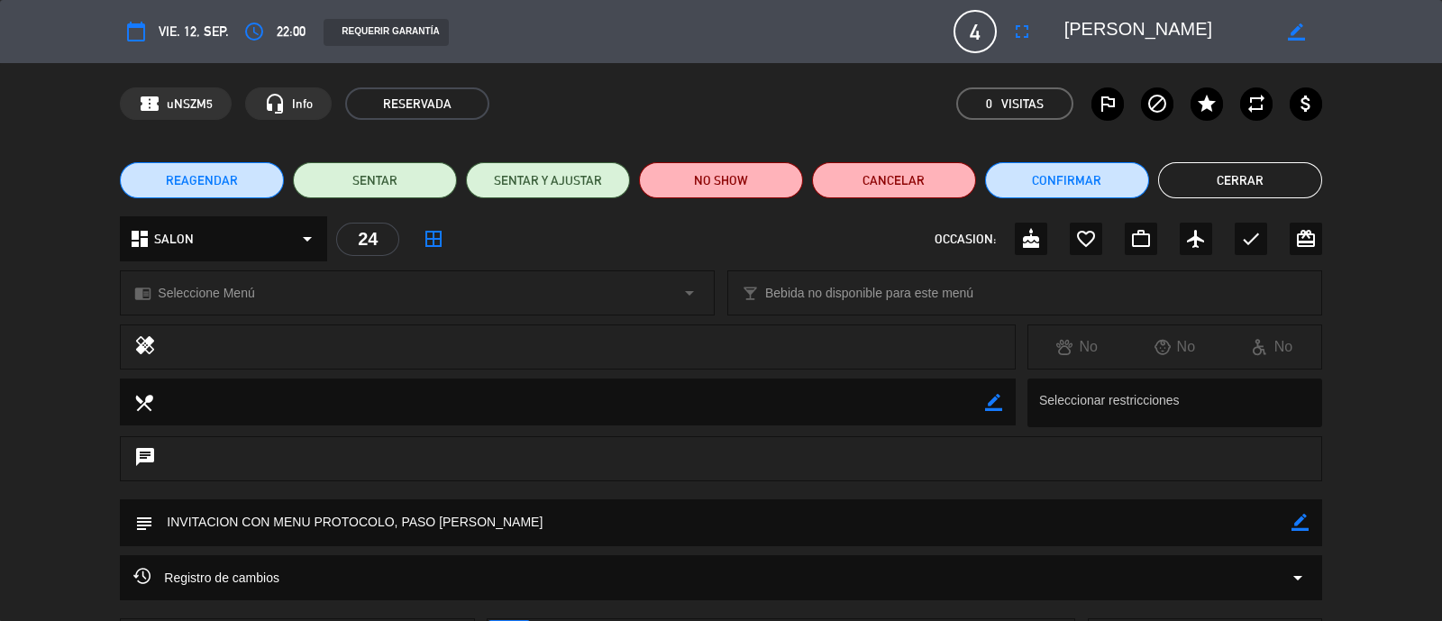
scroll to position [112, 0]
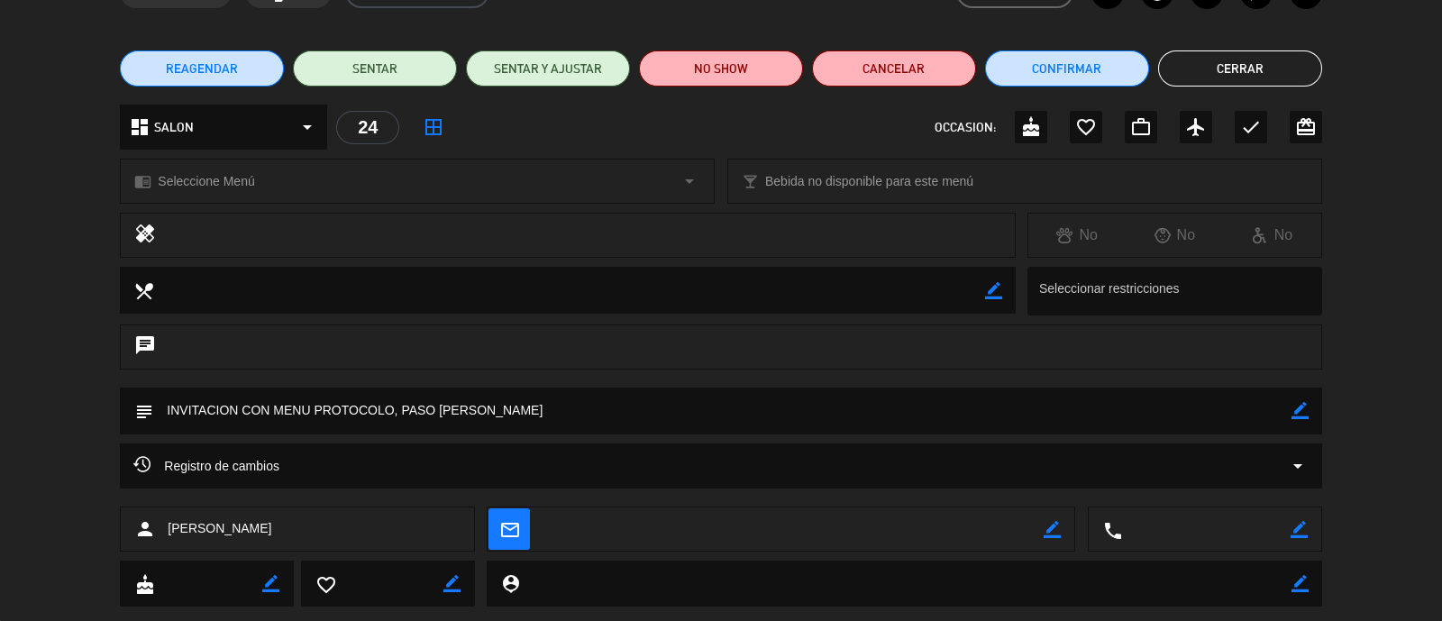
click at [517, 422] on textarea at bounding box center [722, 411] width 1138 height 46
click at [1298, 414] on icon "border_color" at bounding box center [1300, 410] width 17 height 17
type textarea "INVITACION CON MENU PROTOCOLO, PASO [PERSON_NAME]"
click at [1305, 412] on icon at bounding box center [1300, 410] width 17 height 17
click at [1255, 79] on button "Cerrar" at bounding box center [1240, 68] width 164 height 36
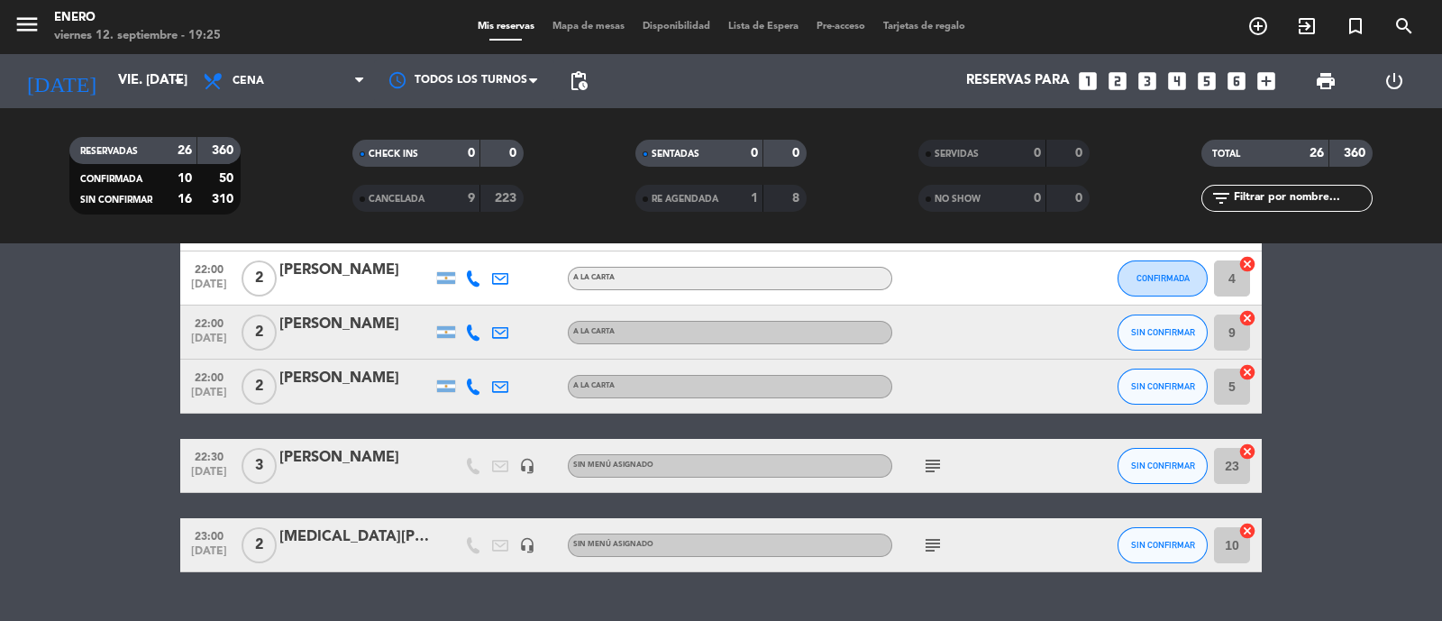
scroll to position [1352, 0]
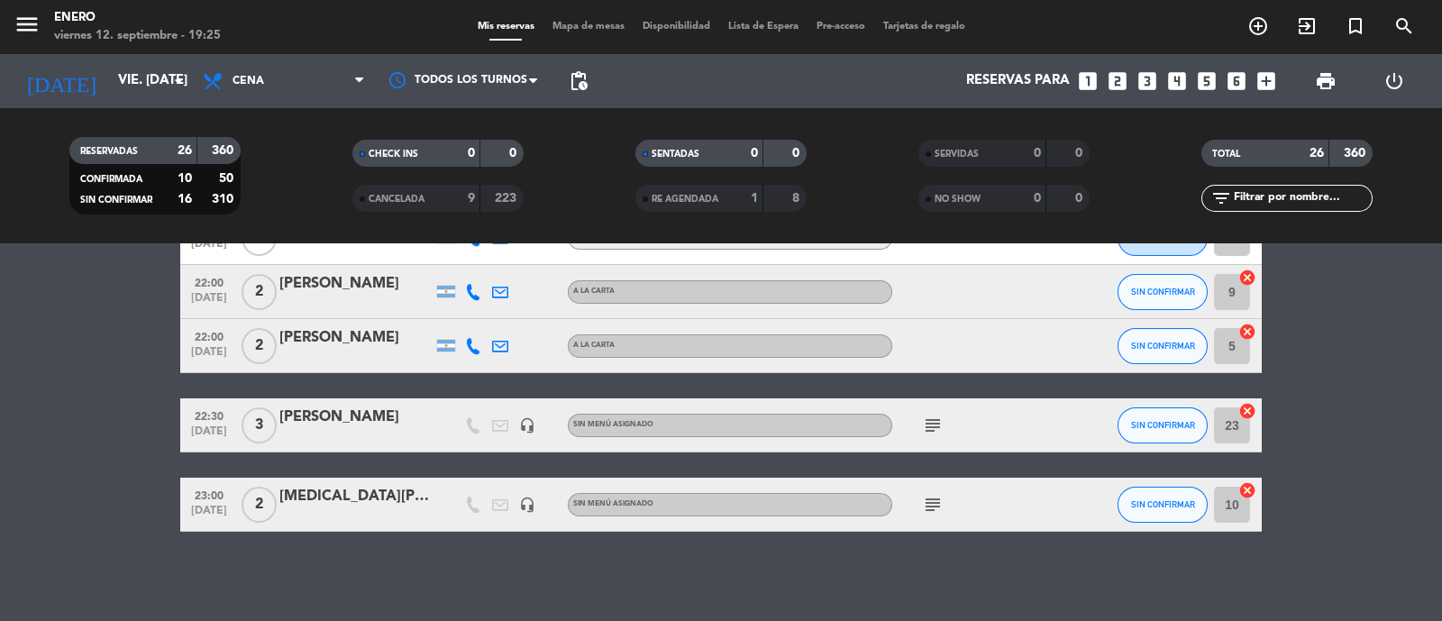
click at [613, 23] on span "Mapa de mesas" at bounding box center [589, 27] width 90 height 10
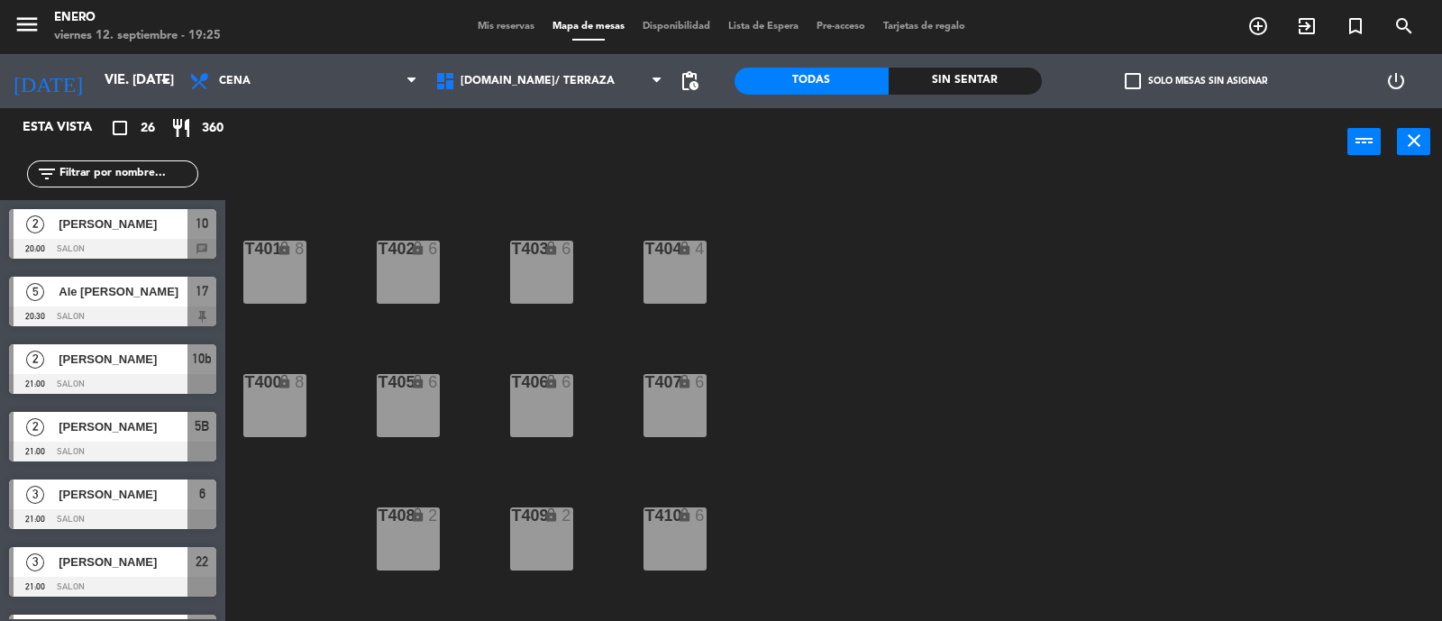
scroll to position [650, 0]
